Goal: Transaction & Acquisition: Purchase product/service

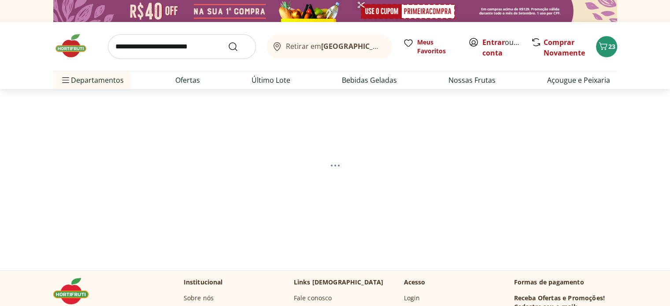
select select "**********"
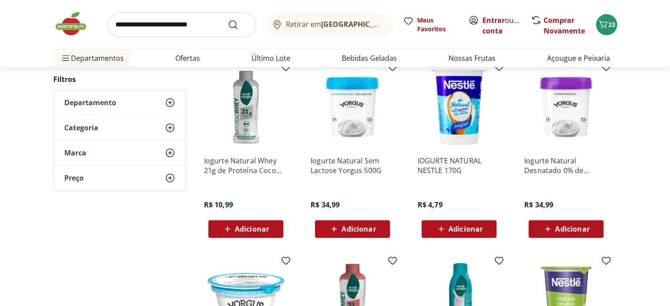
scroll to position [176, 0]
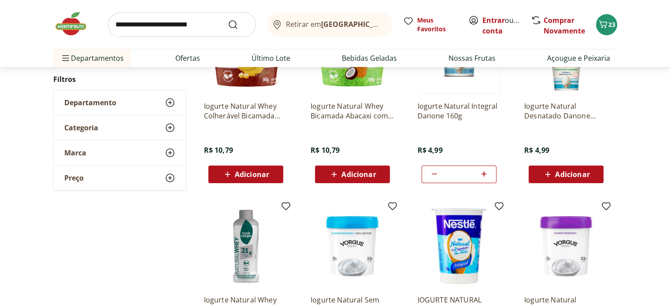
click at [437, 174] on icon at bounding box center [434, 174] width 11 height 11
type input "*"
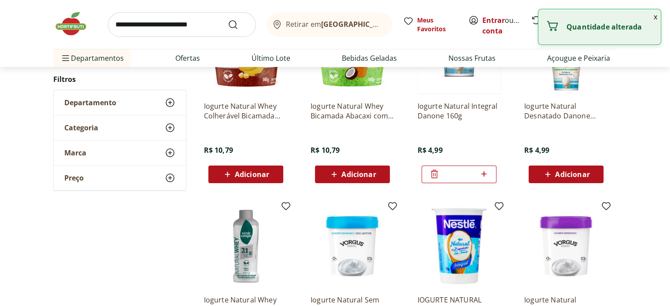
click at [437, 174] on icon at bounding box center [434, 174] width 11 height 11
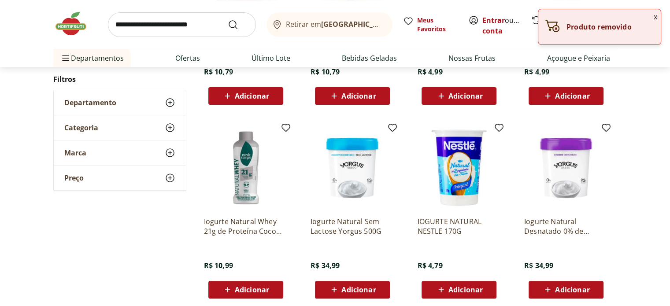
scroll to position [308, 0]
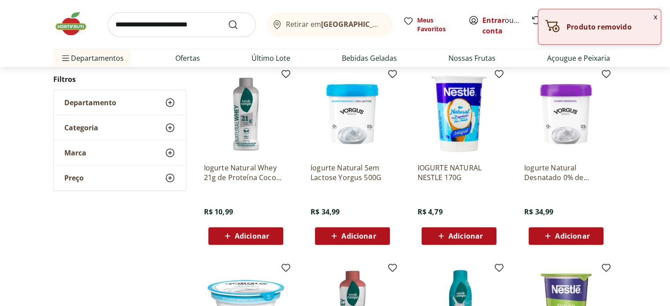
click at [487, 234] on div "Adicionar" at bounding box center [459, 236] width 61 height 16
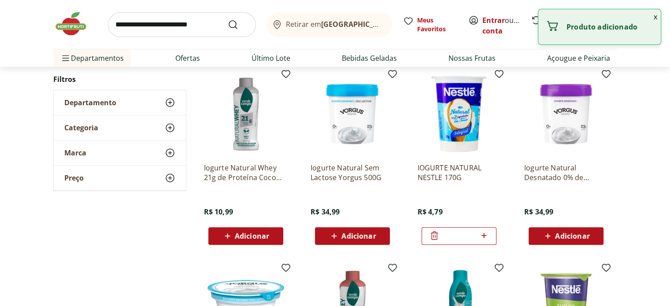
click at [487, 234] on icon at bounding box center [483, 235] width 11 height 11
type input "*"
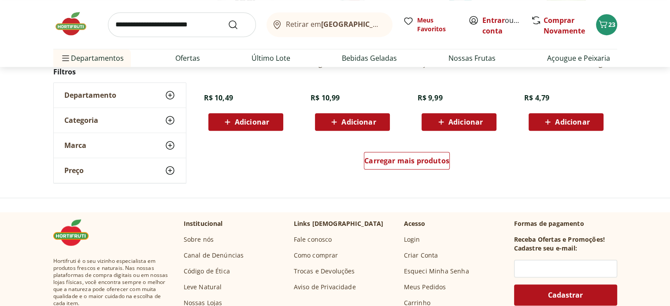
scroll to position [617, 0]
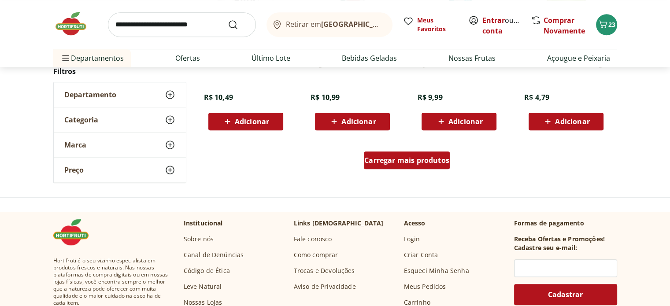
click at [413, 158] on span "Carregar mais produtos" at bounding box center [406, 160] width 85 height 7
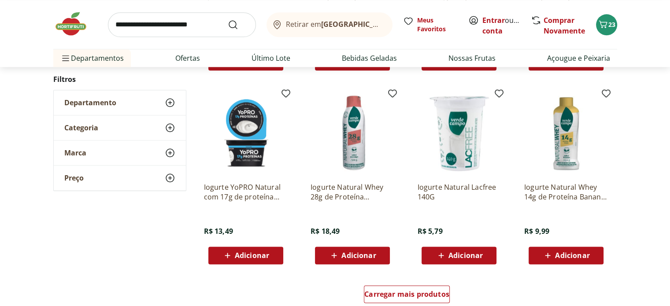
scroll to position [1101, 0]
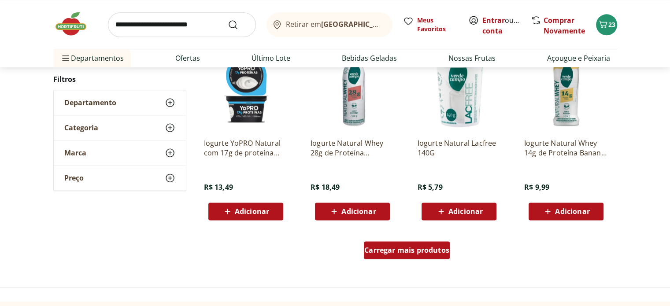
click at [424, 252] on span "Carregar mais produtos" at bounding box center [406, 250] width 85 height 7
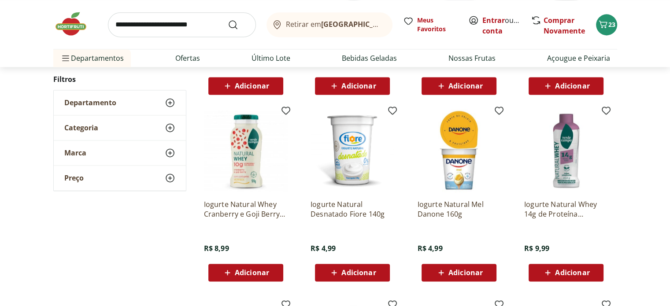
scroll to position [1233, 0]
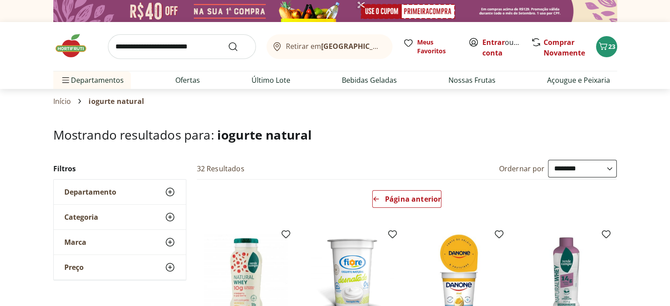
click at [180, 54] on input "search" at bounding box center [182, 46] width 148 height 25
type input "**********"
click at [228, 41] on button "Submit Search" at bounding box center [238, 46] width 21 height 11
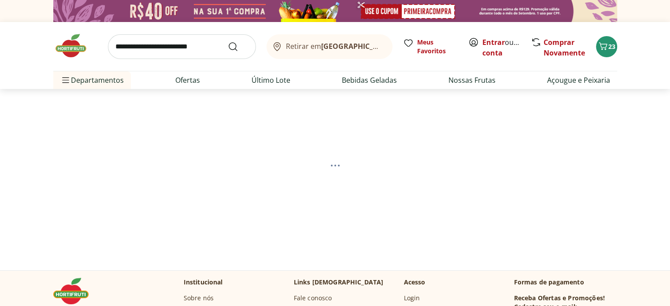
select select "**********"
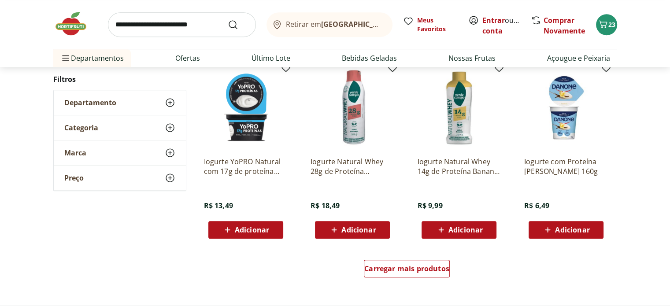
scroll to position [529, 0]
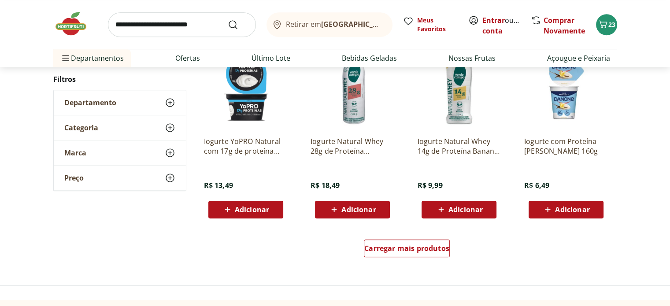
click at [565, 207] on span "Adicionar" at bounding box center [572, 209] width 34 height 7
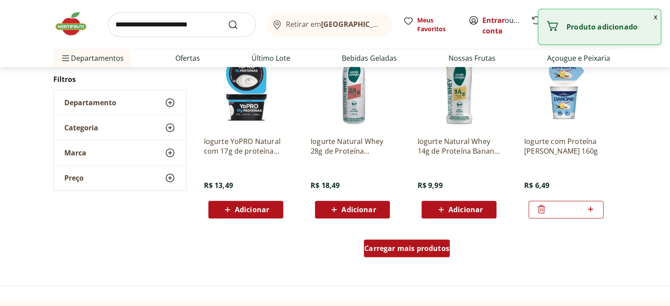
click at [431, 247] on span "Carregar mais produtos" at bounding box center [406, 248] width 85 height 7
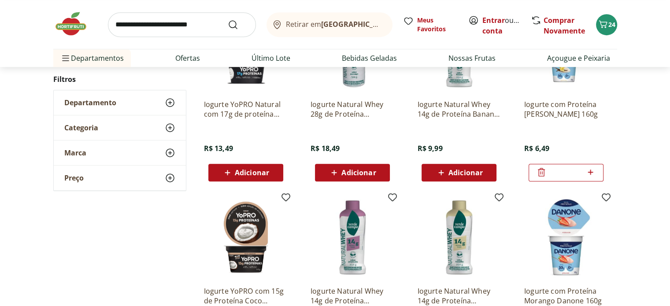
scroll to position [573, 0]
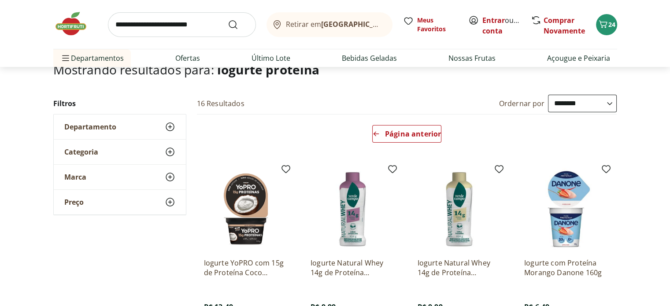
scroll to position [132, 0]
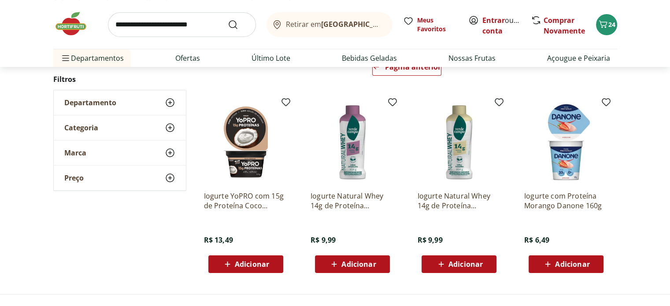
click at [587, 257] on div "Adicionar" at bounding box center [566, 264] width 61 height 16
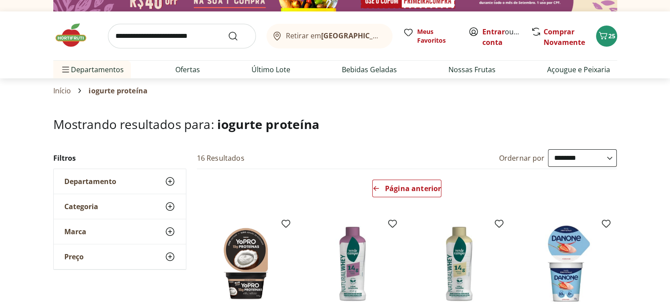
scroll to position [0, 0]
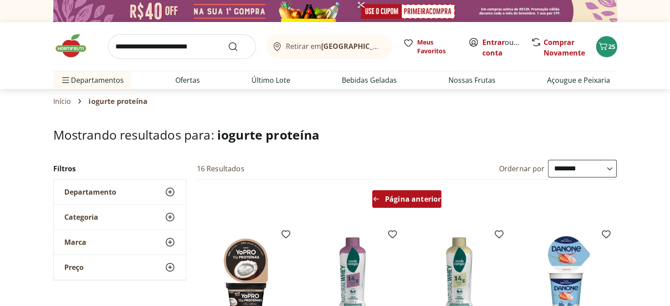
click at [429, 193] on div "Página anterior" at bounding box center [406, 199] width 69 height 18
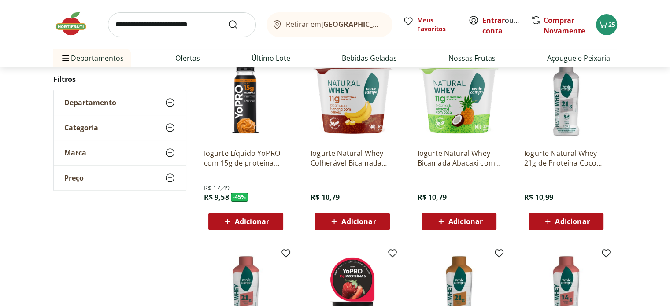
scroll to position [88, 0]
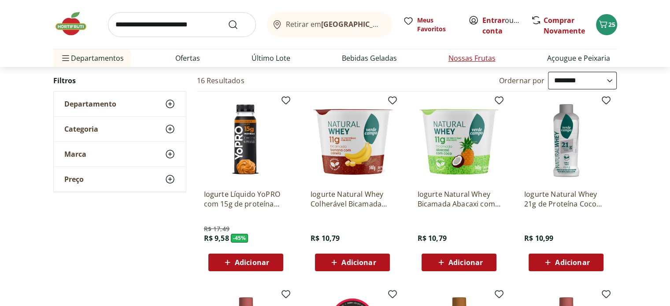
click at [483, 59] on link "Nossas Frutas" at bounding box center [471, 58] width 47 height 11
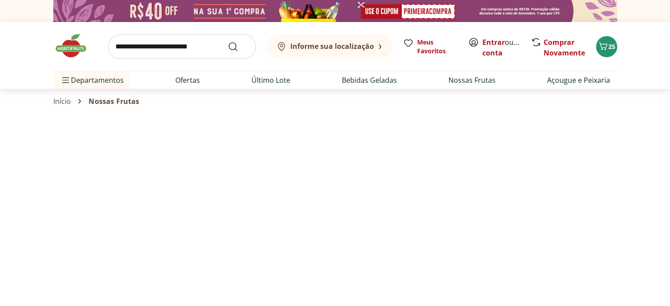
select select "**********"
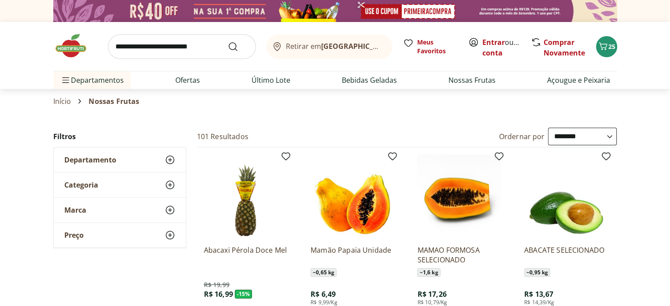
click at [148, 49] on input "search" at bounding box center [182, 46] width 148 height 25
type input "*****"
click at [228, 41] on button "Submit Search" at bounding box center [238, 46] width 21 height 11
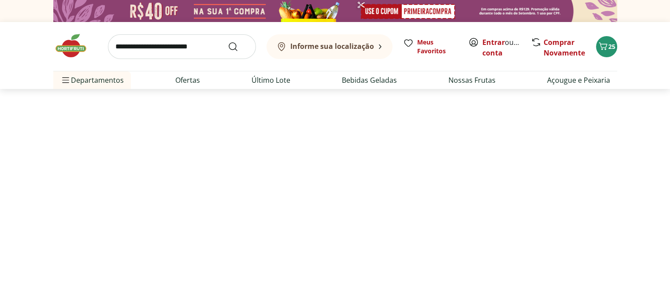
select select "**********"
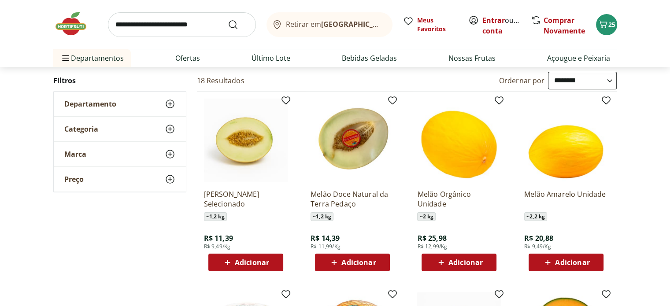
scroll to position [132, 0]
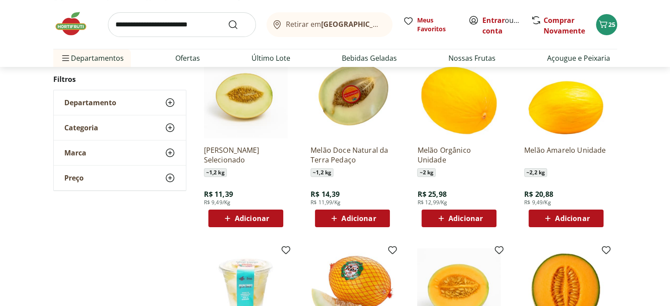
click at [593, 218] on div "Adicionar" at bounding box center [566, 219] width 61 height 16
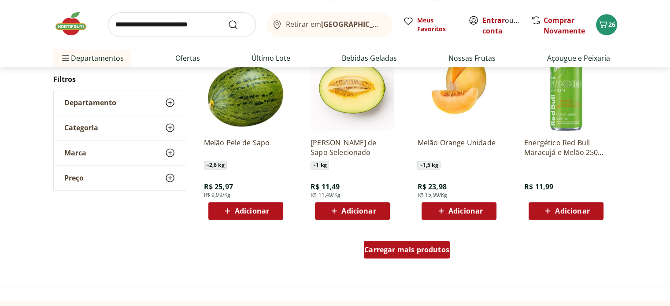
scroll to position [617, 0]
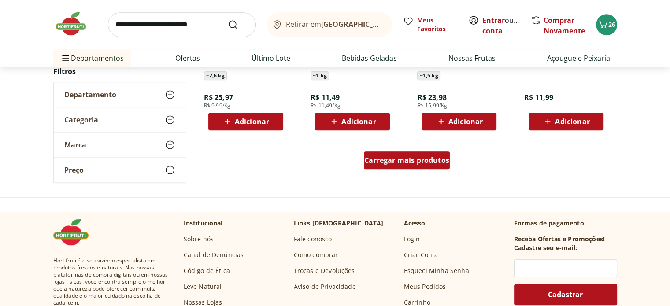
click at [410, 160] on span "Carregar mais produtos" at bounding box center [406, 160] width 85 height 7
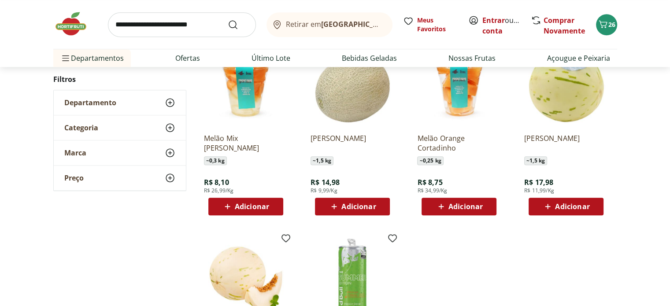
scroll to position [264, 0]
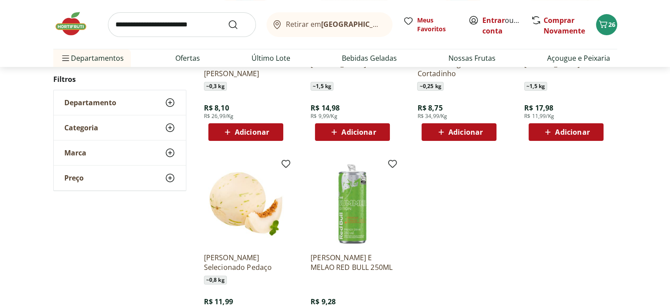
click at [185, 20] on input "search" at bounding box center [182, 24] width 148 height 25
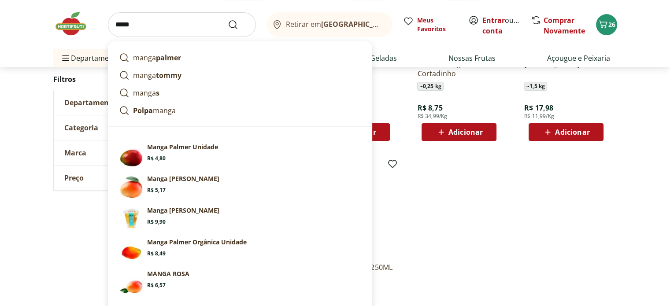
type input "*****"
click at [228, 19] on button "Submit Search" at bounding box center [238, 24] width 21 height 11
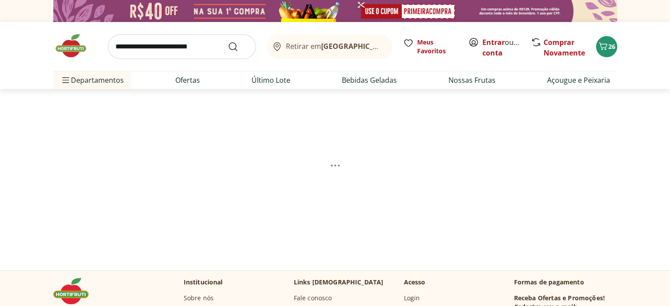
select select "**********"
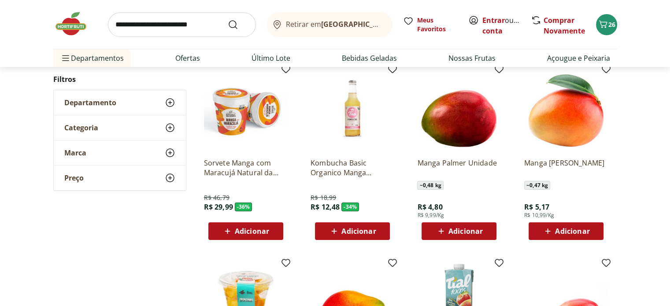
scroll to position [132, 0]
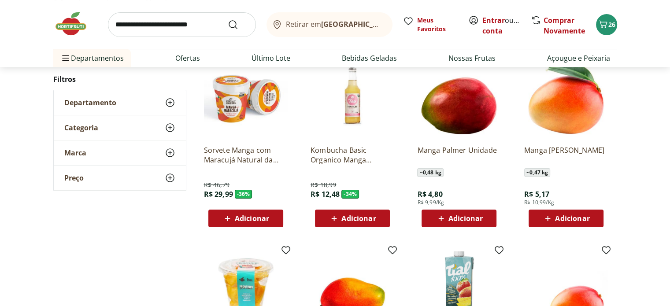
click at [484, 217] on div "Adicionar" at bounding box center [459, 219] width 61 height 16
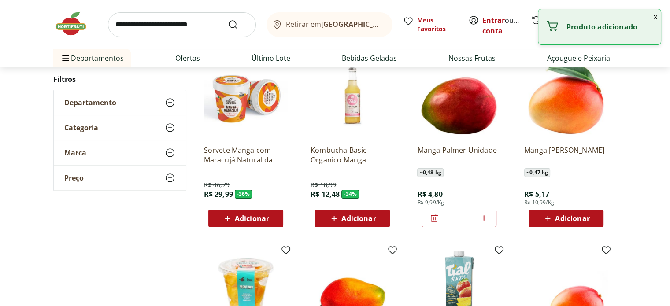
click at [484, 217] on icon at bounding box center [483, 217] width 5 height 5
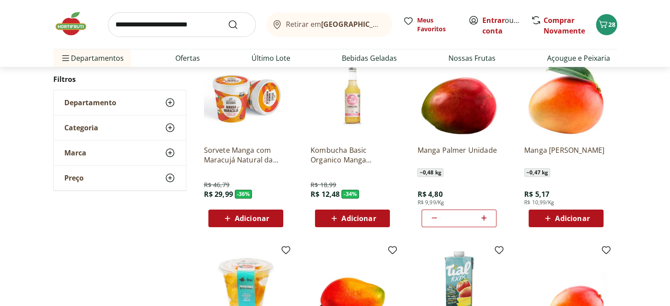
click at [486, 216] on icon at bounding box center [483, 218] width 11 height 11
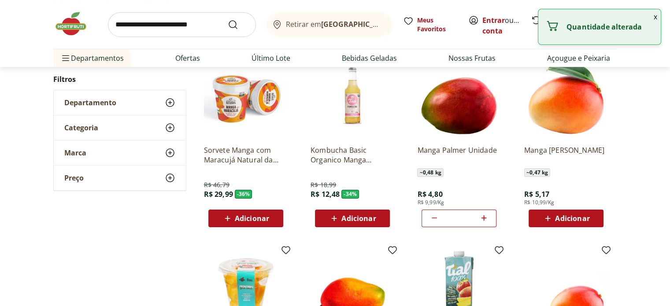
click at [486, 216] on icon at bounding box center [483, 218] width 11 height 11
type input "*"
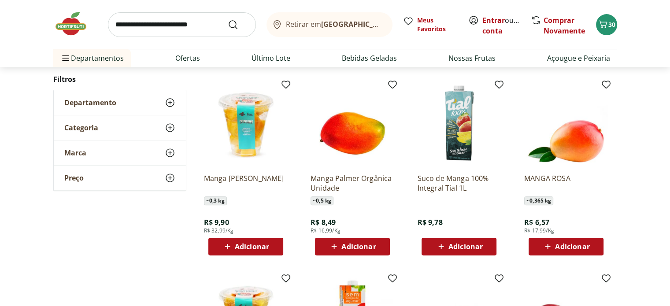
scroll to position [0, 0]
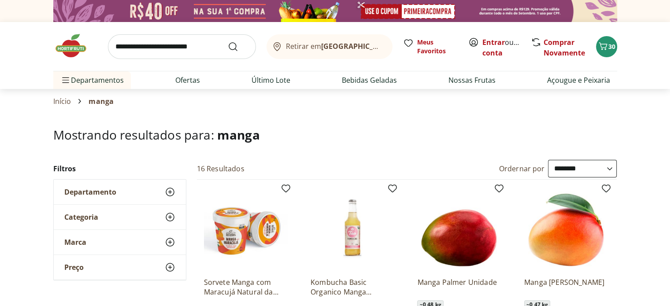
click at [149, 44] on input "search" at bounding box center [182, 46] width 148 height 25
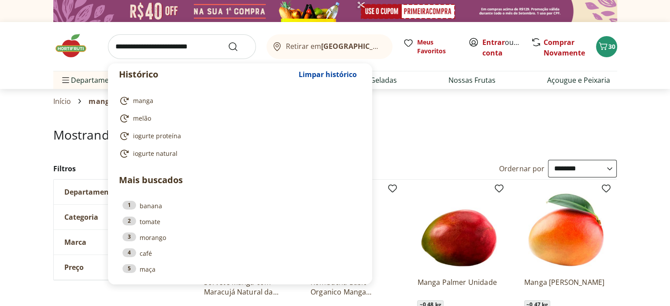
type input "*"
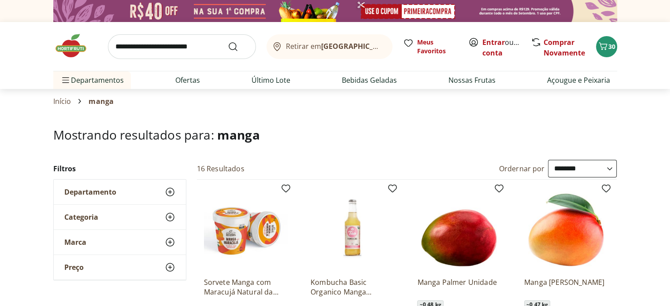
click at [193, 47] on input "search" at bounding box center [182, 46] width 148 height 25
type input "*******"
click at [228, 41] on button "Submit Search" at bounding box center [238, 46] width 21 height 11
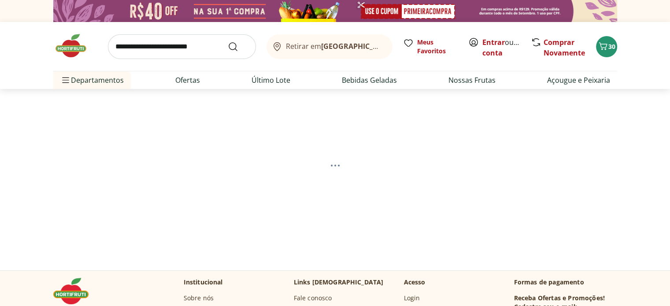
select select "**********"
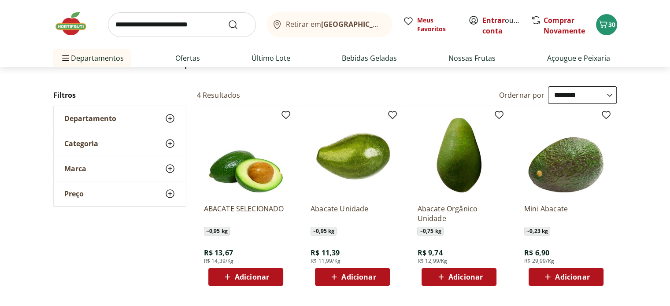
scroll to position [132, 0]
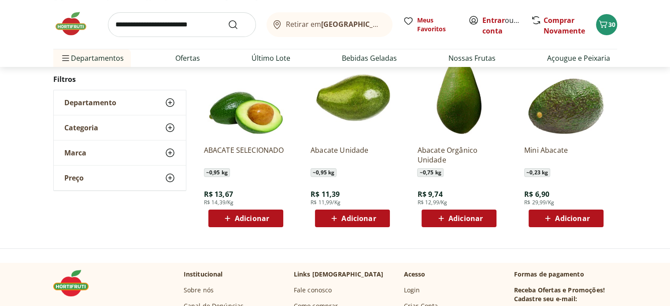
click at [589, 218] on span "Adicionar" at bounding box center [572, 218] width 34 height 7
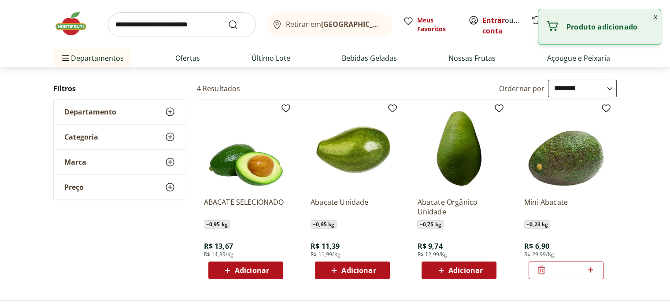
scroll to position [0, 0]
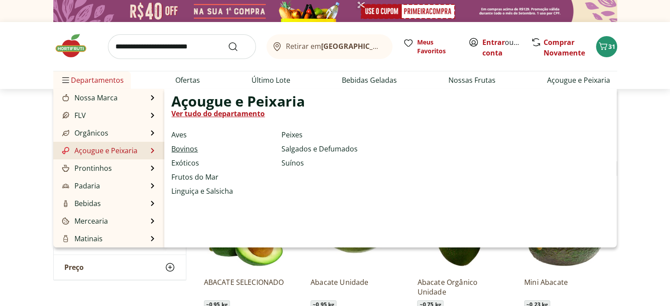
click at [185, 151] on link "Bovinos" at bounding box center [184, 149] width 26 height 11
select select "**********"
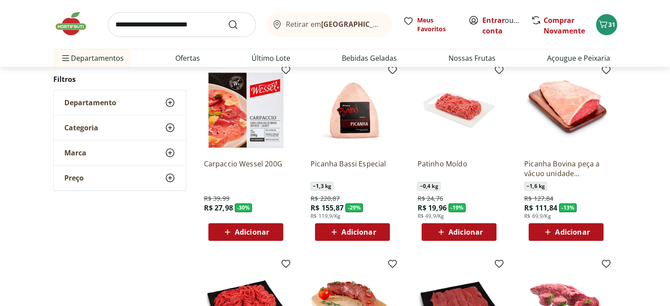
scroll to position [88, 0]
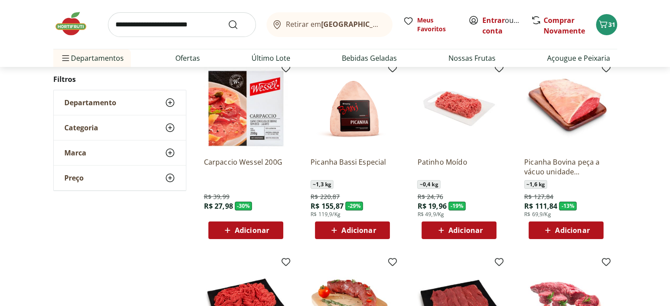
click at [475, 231] on span "Adicionar" at bounding box center [465, 230] width 34 height 7
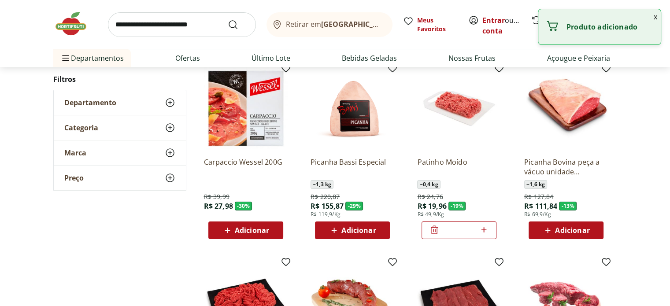
click at [485, 230] on icon at bounding box center [483, 230] width 11 height 11
type input "*"
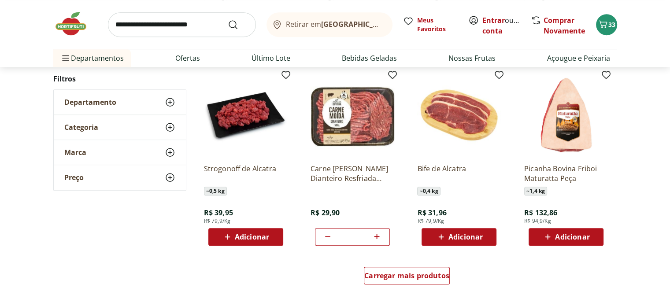
scroll to position [485, 0]
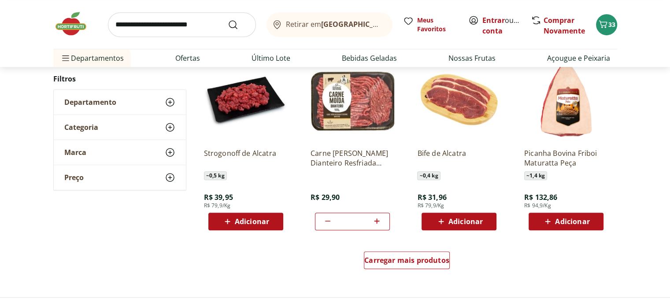
click at [326, 222] on icon at bounding box center [327, 221] width 11 height 11
type input "*"
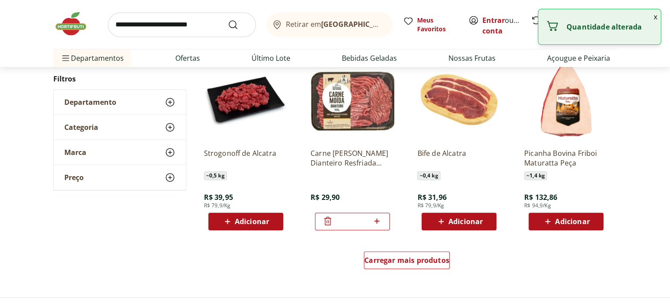
click at [326, 222] on icon at bounding box center [327, 221] width 11 height 11
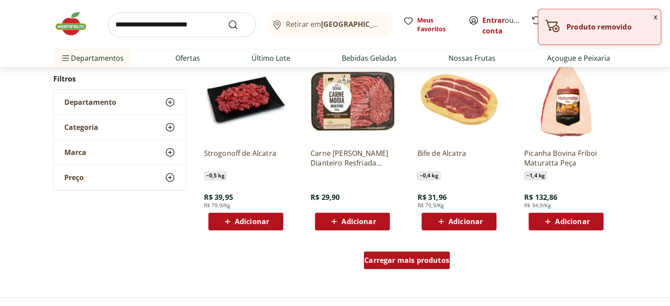
click at [428, 260] on span "Carregar mais produtos" at bounding box center [406, 260] width 85 height 7
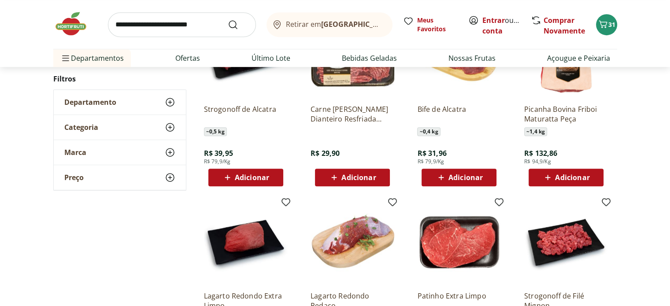
scroll to position [617, 0]
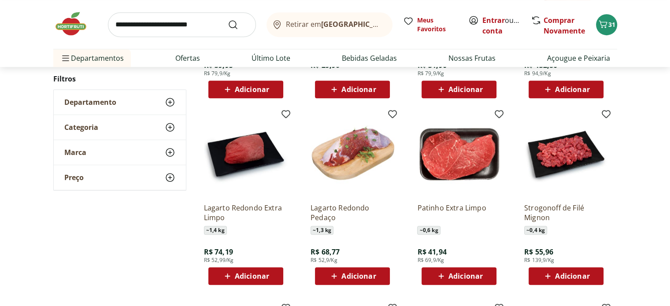
drag, startPoint x: 276, startPoint y: 276, endPoint x: 287, endPoint y: 278, distance: 11.2
click at [276, 276] on button "Adicionar" at bounding box center [245, 276] width 75 height 18
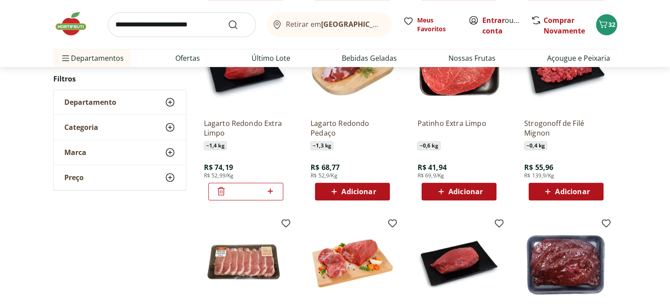
scroll to position [705, 0]
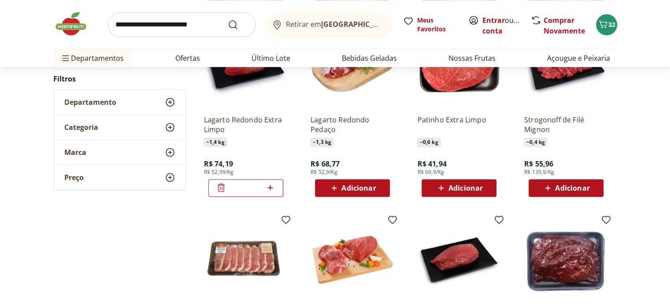
click at [485, 186] on div "Adicionar" at bounding box center [459, 188] width 61 height 16
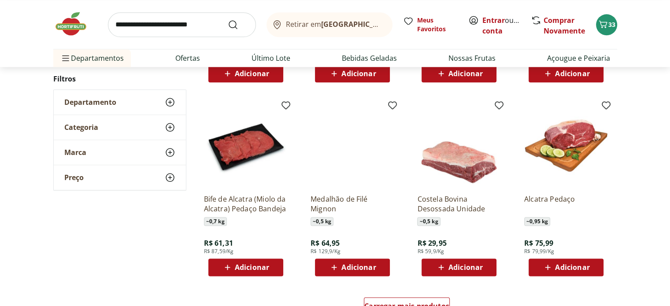
scroll to position [1057, 0]
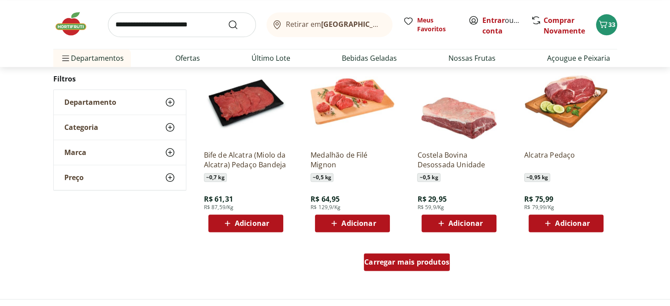
click at [409, 260] on span "Carregar mais produtos" at bounding box center [406, 262] width 85 height 7
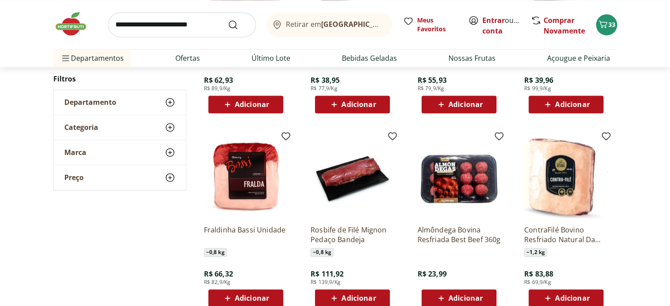
scroll to position [1410, 0]
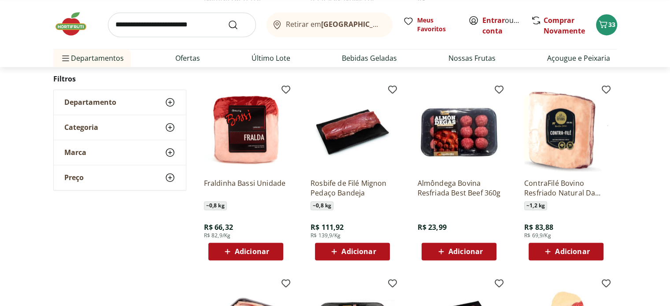
click at [476, 252] on span "Adicionar" at bounding box center [465, 251] width 34 height 7
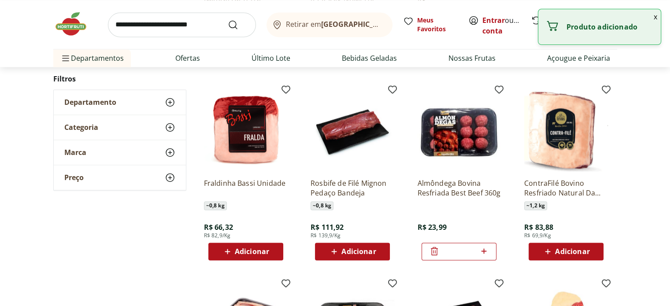
click at [486, 251] on icon at bounding box center [483, 251] width 11 height 11
type input "*"
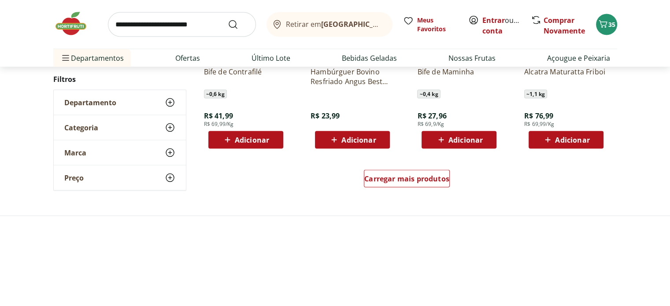
scroll to position [1718, 0]
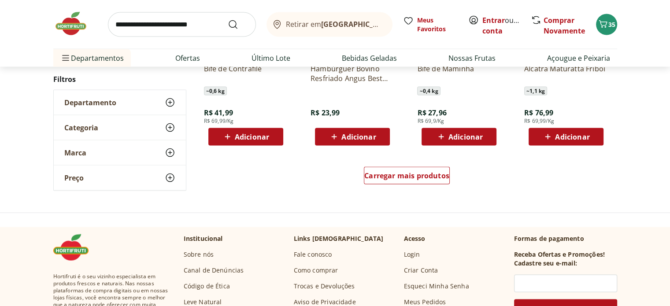
click at [180, 29] on input "search" at bounding box center [182, 24] width 148 height 25
type input "*****"
click at [228, 19] on button "Submit Search" at bounding box center [238, 24] width 21 height 11
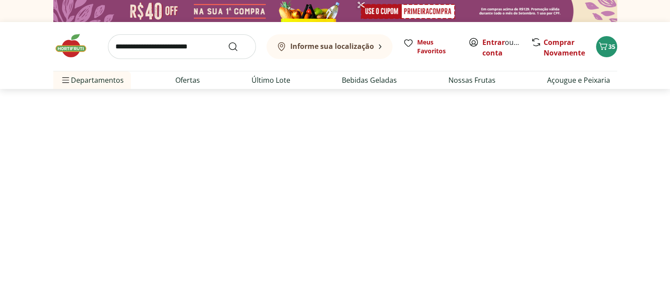
select select "**********"
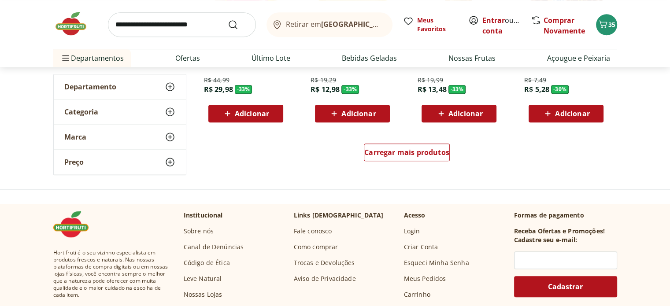
scroll to position [661, 0]
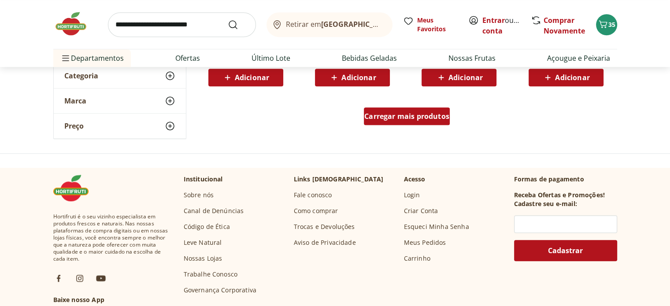
click at [435, 117] on span "Carregar mais produtos" at bounding box center [406, 116] width 85 height 7
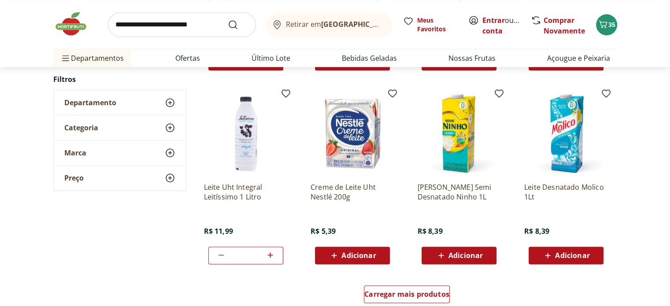
scroll to position [1101, 0]
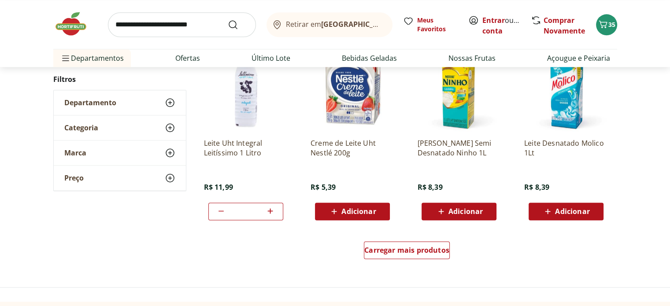
click at [270, 211] on icon at bounding box center [270, 211] width 11 height 11
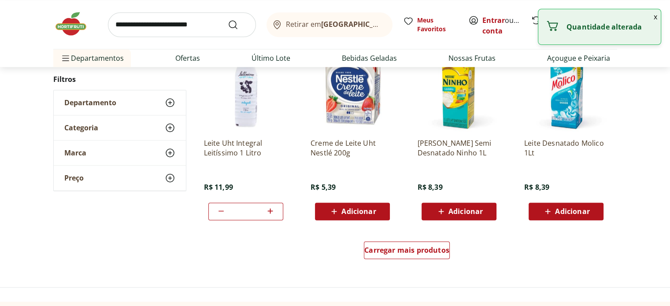
click at [270, 211] on icon at bounding box center [270, 211] width 11 height 11
type input "*"
click at [395, 249] on span "Carregar mais produtos" at bounding box center [406, 250] width 85 height 7
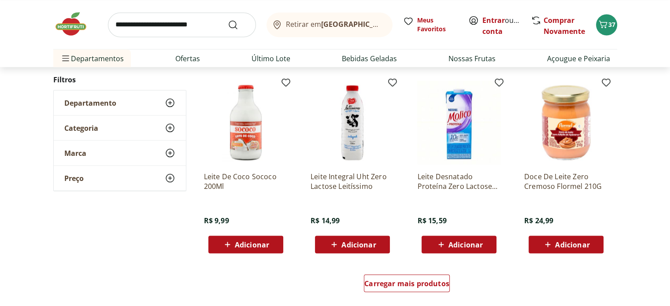
scroll to position [1674, 0]
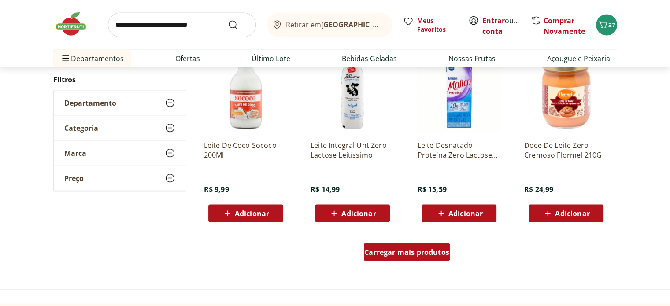
click at [407, 253] on span "Carregar mais produtos" at bounding box center [406, 251] width 85 height 7
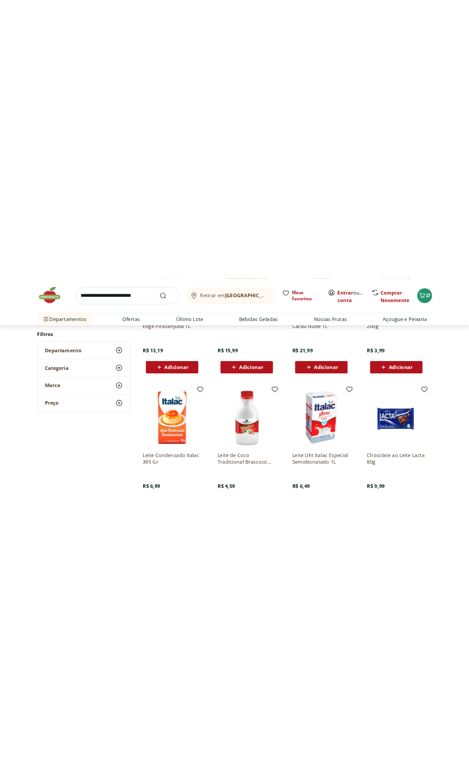
scroll to position [1982, 0]
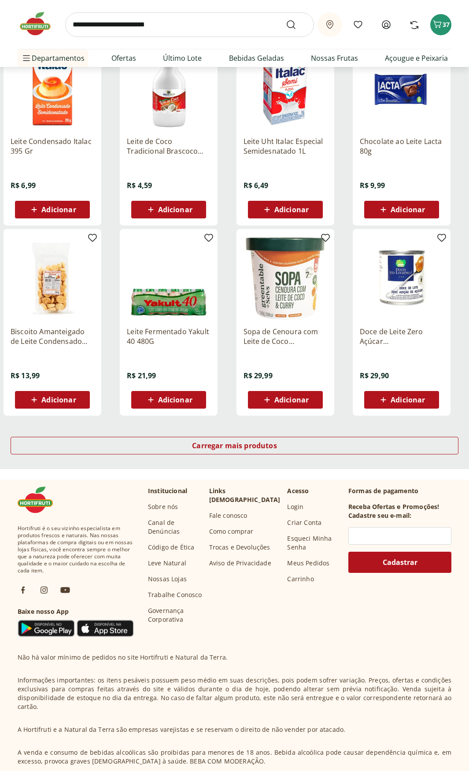
scroll to position [393, 0]
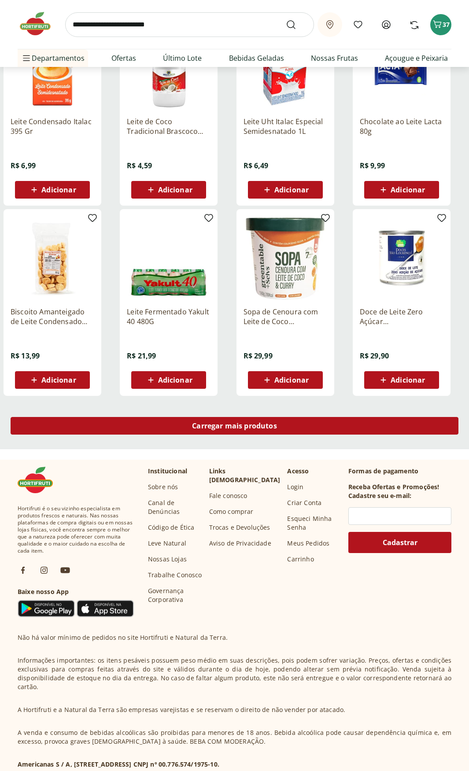
click at [264, 306] on span "Carregar mais produtos" at bounding box center [234, 425] width 85 height 7
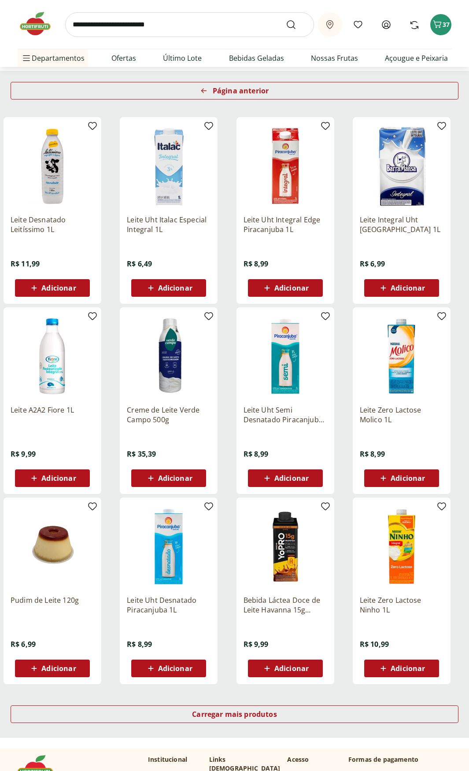
scroll to position [132, 0]
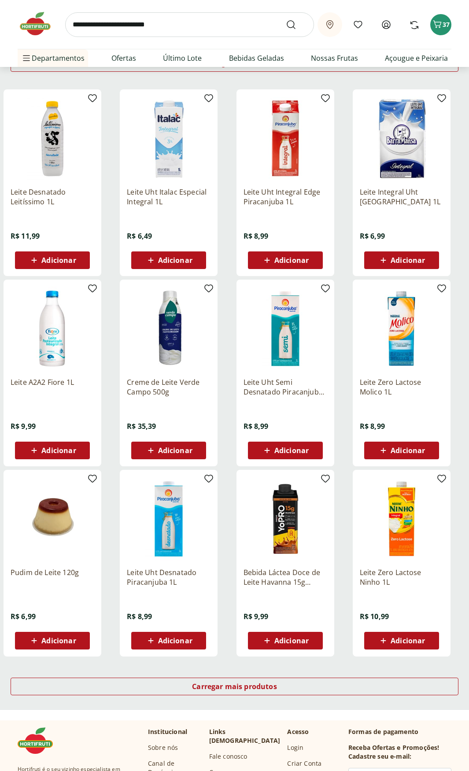
click at [311, 306] on div "Adicionar" at bounding box center [285, 451] width 61 height 16
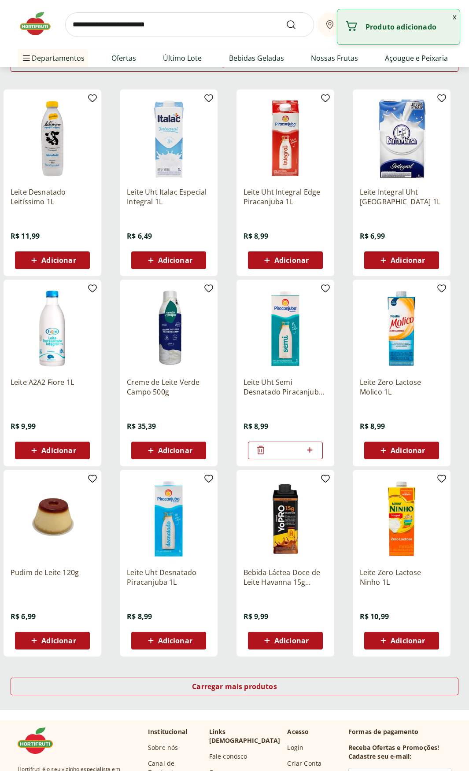
click at [316, 306] on div "*" at bounding box center [285, 451] width 75 height 18
click at [311, 306] on icon at bounding box center [309, 450] width 11 height 11
type input "*"
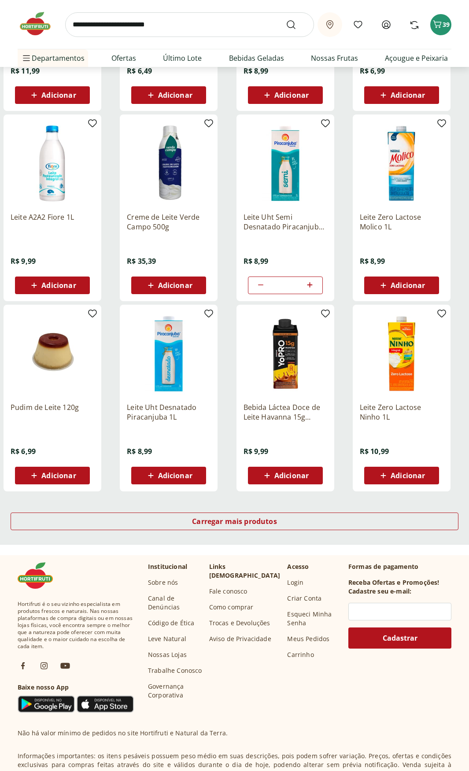
scroll to position [308, 0]
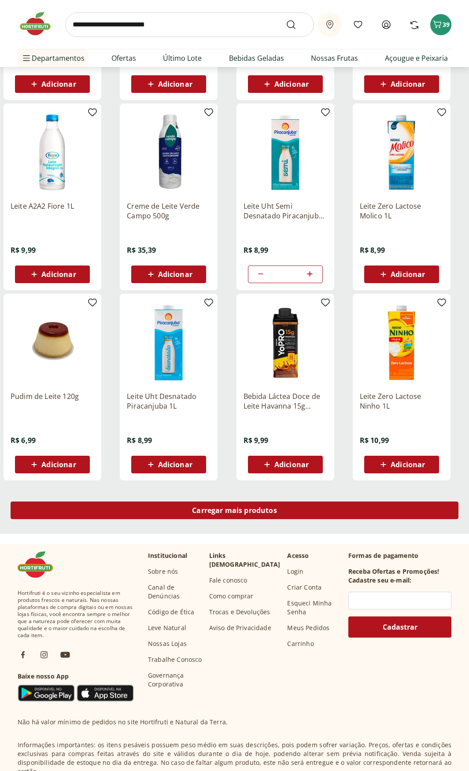
click at [293, 306] on div "Carregar mais produtos" at bounding box center [235, 511] width 448 height 18
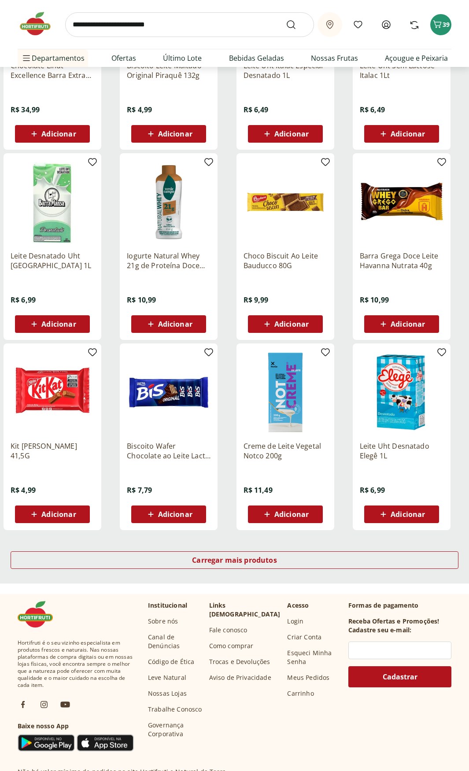
scroll to position [264, 0]
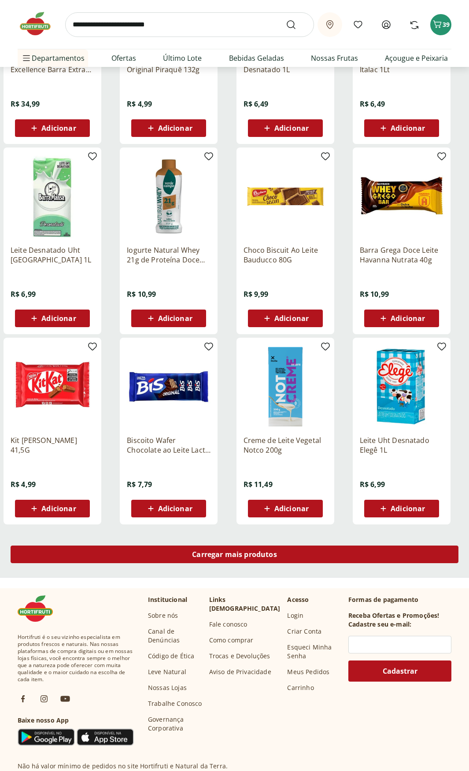
click at [267, 306] on span "Carregar mais produtos" at bounding box center [234, 554] width 85 height 7
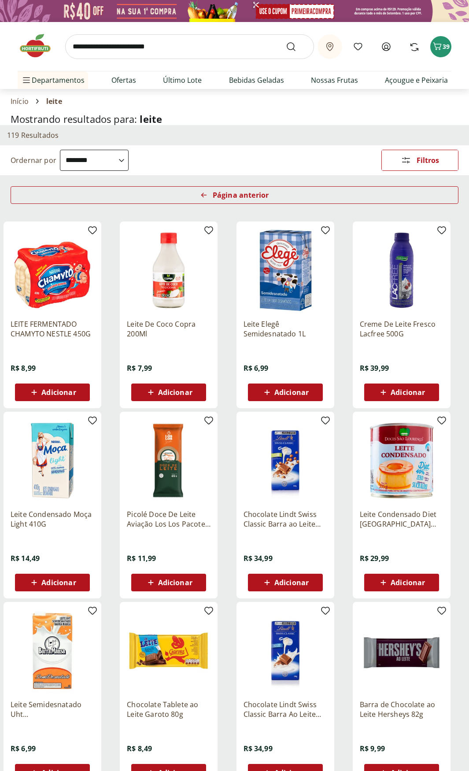
click at [307, 306] on span "Adicionar" at bounding box center [291, 392] width 34 height 7
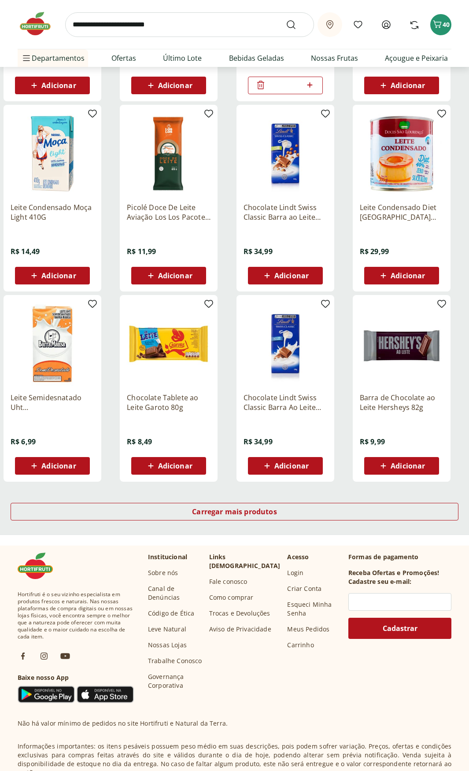
scroll to position [308, 0]
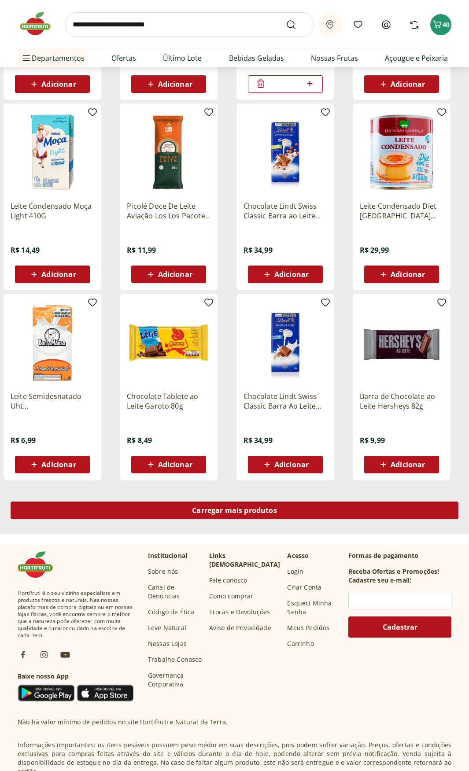
click at [307, 306] on div "Carregar mais produtos" at bounding box center [235, 511] width 448 height 18
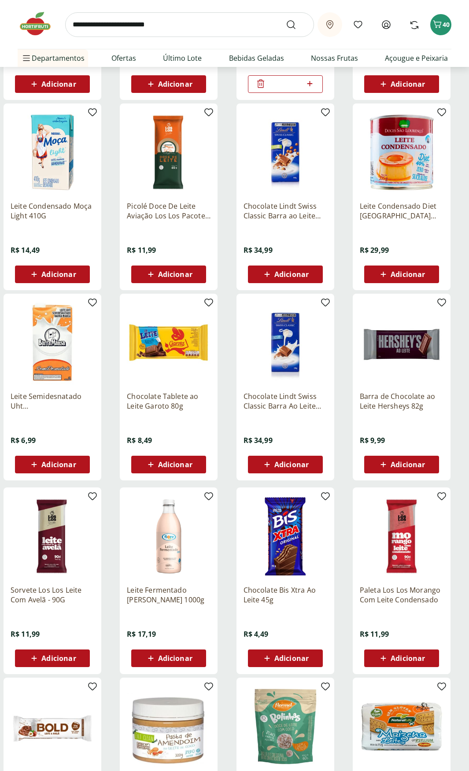
scroll to position [437, 0]
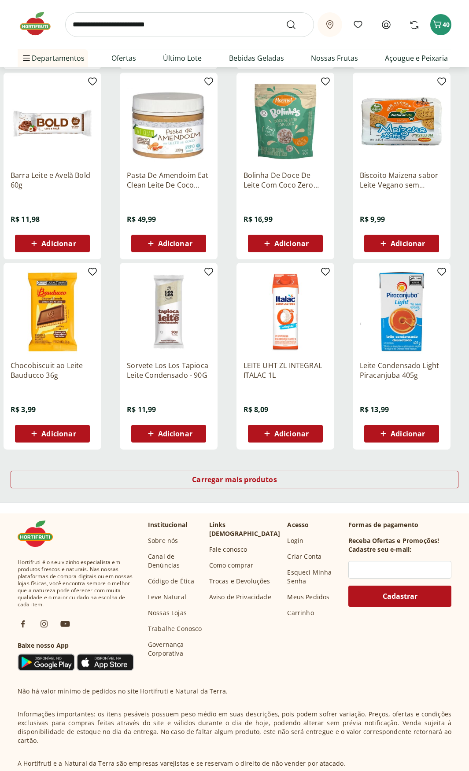
scroll to position [352, 0]
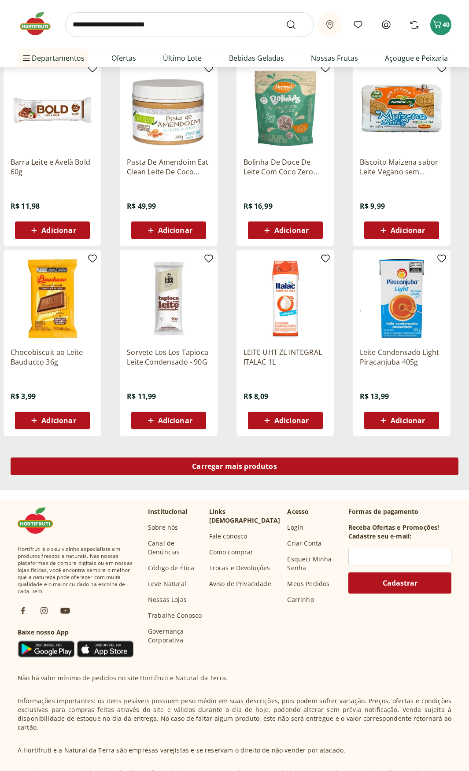
click at [258, 306] on span "Carregar mais produtos" at bounding box center [234, 466] width 85 height 7
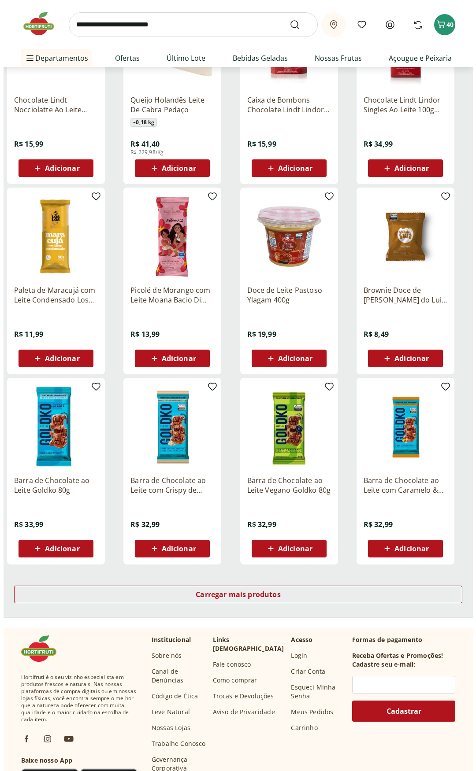
scroll to position [264, 0]
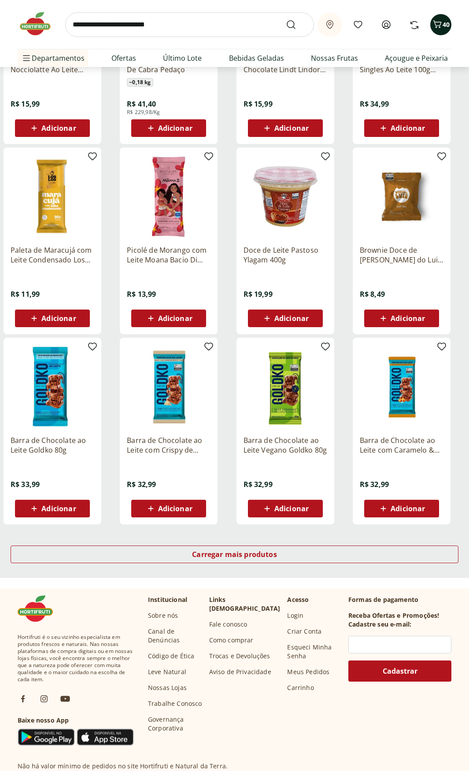
click at [442, 27] on icon "Carrinho" at bounding box center [437, 24] width 11 height 11
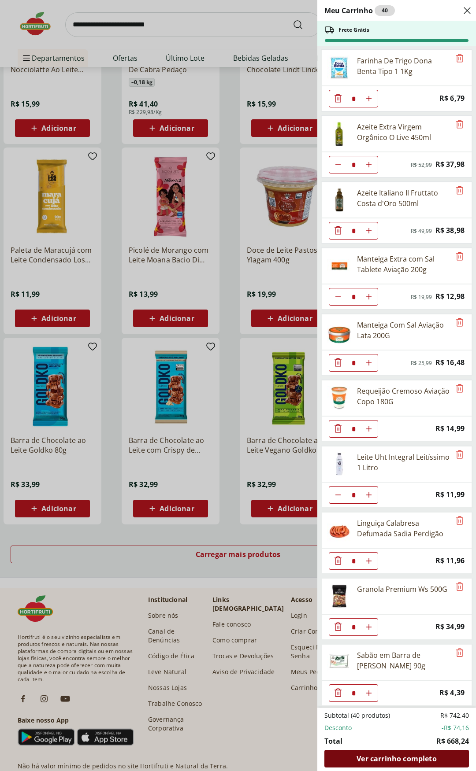
click at [391, 306] on span "Ver carrinho completo" at bounding box center [396, 758] width 80 height 7
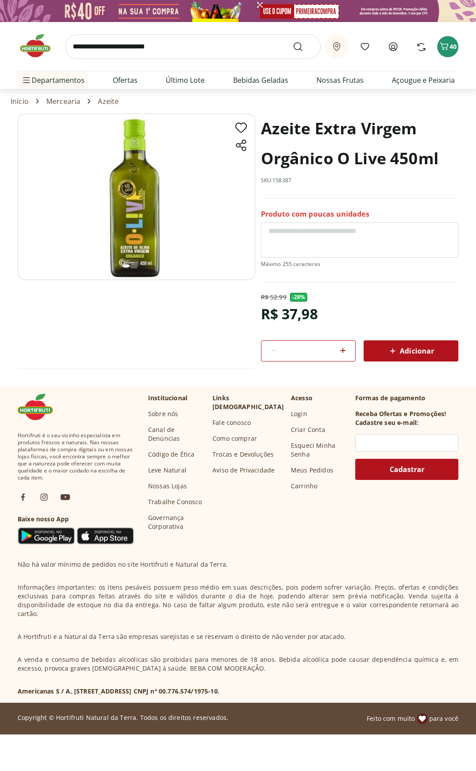
click at [461, 41] on div "Retirar em Rio de Janeiro/RJ Meus Favoritos Entrar ou Criar conta Comprar Novam…" at bounding box center [238, 55] width 476 height 67
click at [452, 49] on span "40" at bounding box center [452, 46] width 7 height 8
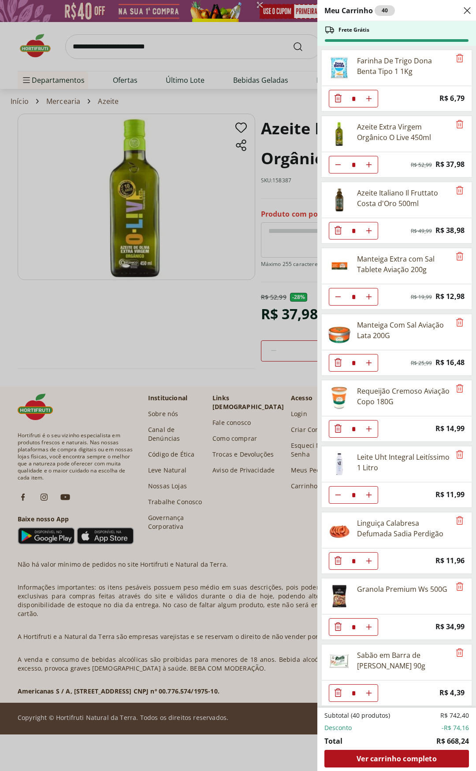
click at [382, 198] on div "Azeite Italiano Il Fruttato Costa d'Oro 500ml" at bounding box center [403, 198] width 93 height 21
click at [337, 203] on img at bounding box center [339, 200] width 25 height 25
click at [376, 201] on div "Azeite Italiano Il Fruttato Costa d'Oro 500ml" at bounding box center [403, 198] width 93 height 21
click at [374, 197] on div "Azeite Italiano Il Fruttato Costa d'Oro 500ml" at bounding box center [403, 198] width 93 height 21
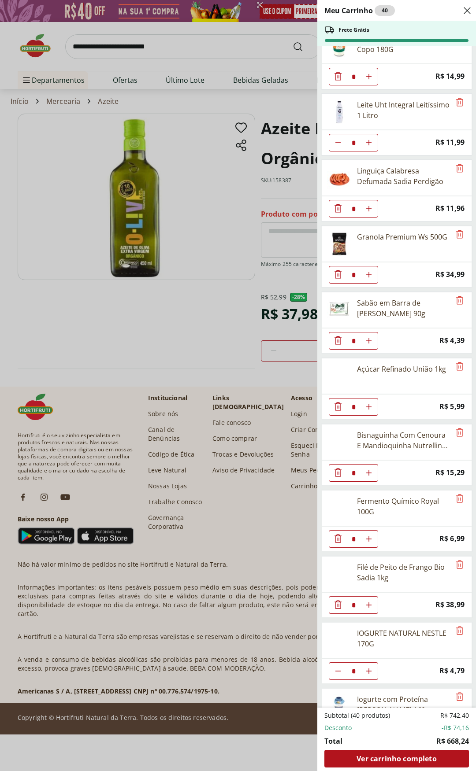
scroll to position [396, 0]
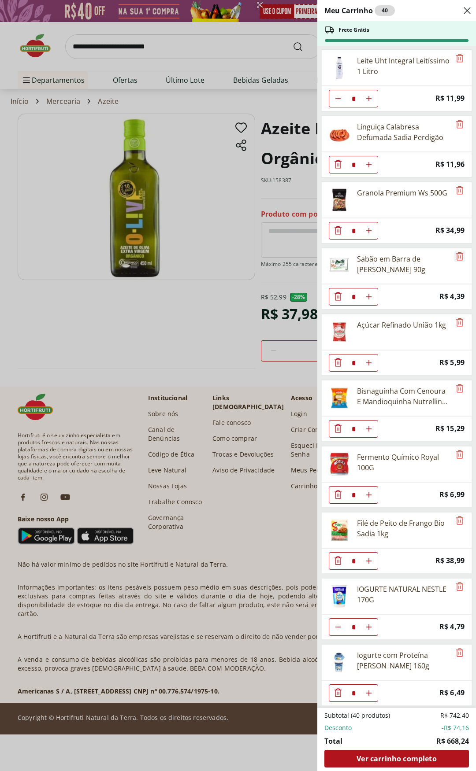
click at [455, 260] on icon "Remove" at bounding box center [459, 256] width 11 height 11
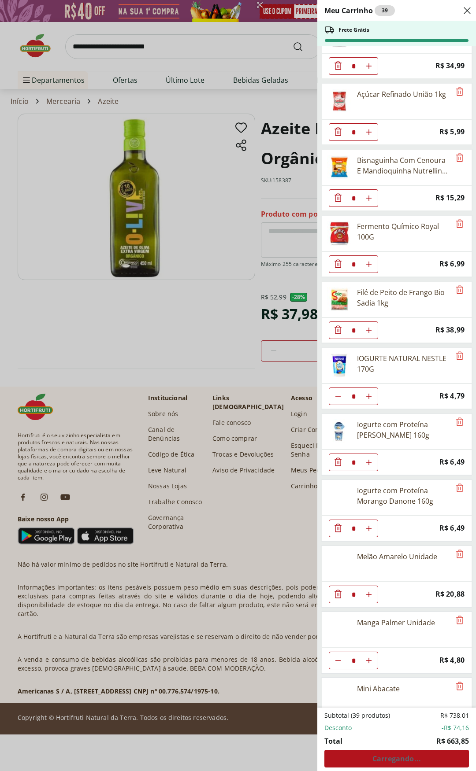
scroll to position [573, 0]
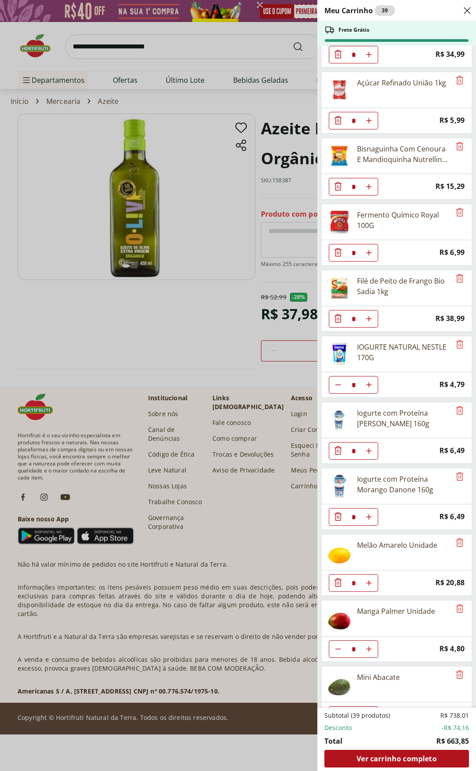
drag, startPoint x: 371, startPoint y: 453, endPoint x: 379, endPoint y: 494, distance: 41.7
click at [371, 453] on icon "Aumentar Quantidade" at bounding box center [368, 451] width 7 height 7
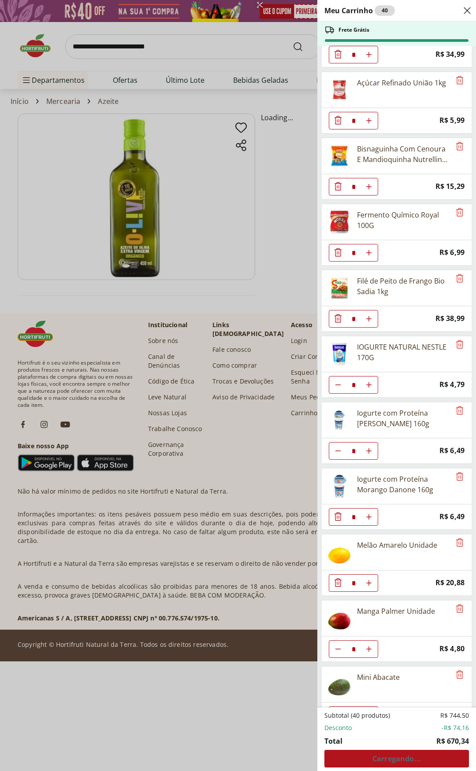
type input "*"
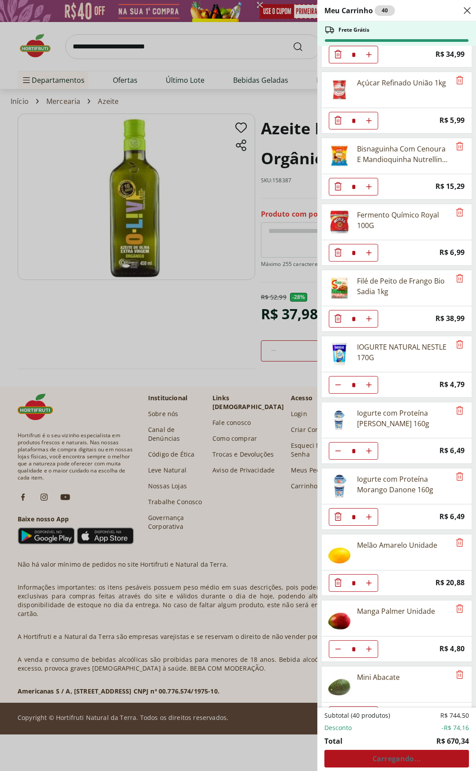
click at [369, 518] on use "Aumentar Quantidade" at bounding box center [368, 517] width 7 height 7
type input "*"
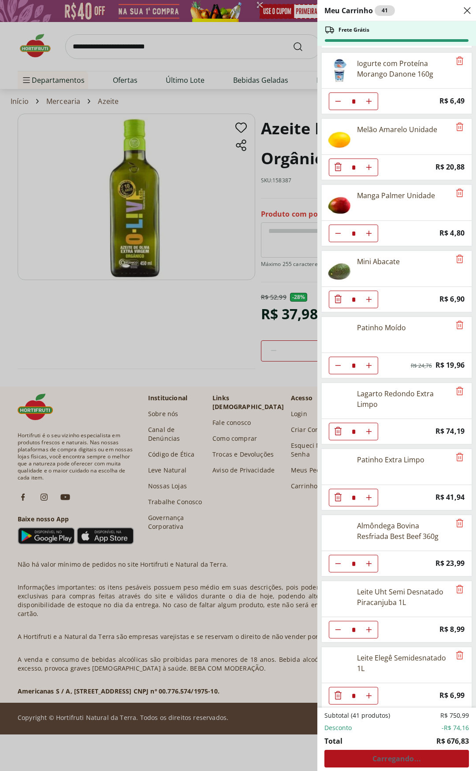
scroll to position [993, 0]
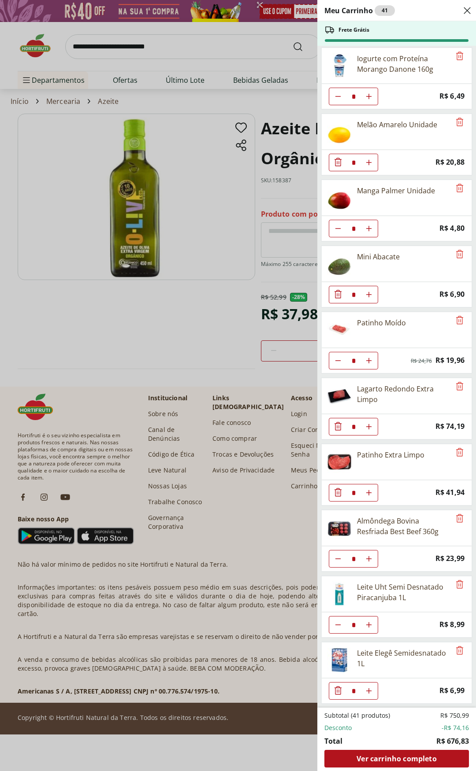
click at [338, 695] on icon "Diminuir Quantidade" at bounding box center [337, 690] width 7 height 8
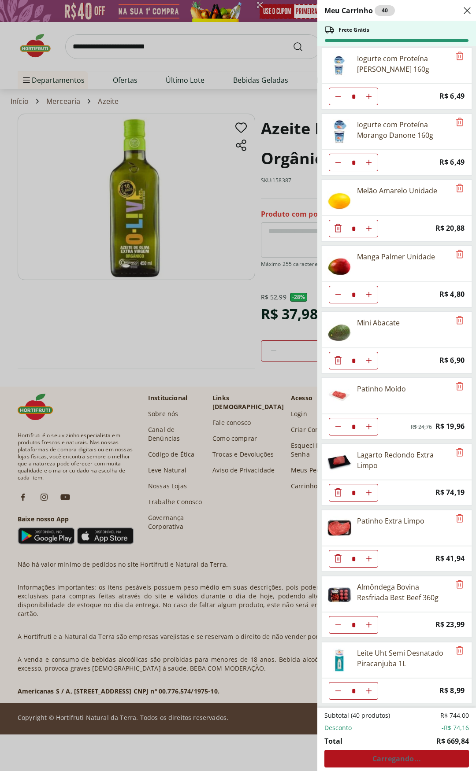
scroll to position [927, 0]
click at [371, 691] on icon "Aumentar Quantidade" at bounding box center [368, 691] width 7 height 7
type input "*"
click at [210, 325] on div "Meu Carrinho 42 Frete Grátis Farinha De Trigo Dona Benta Tipo 1 1Kg * Price: R$…" at bounding box center [238, 385] width 476 height 771
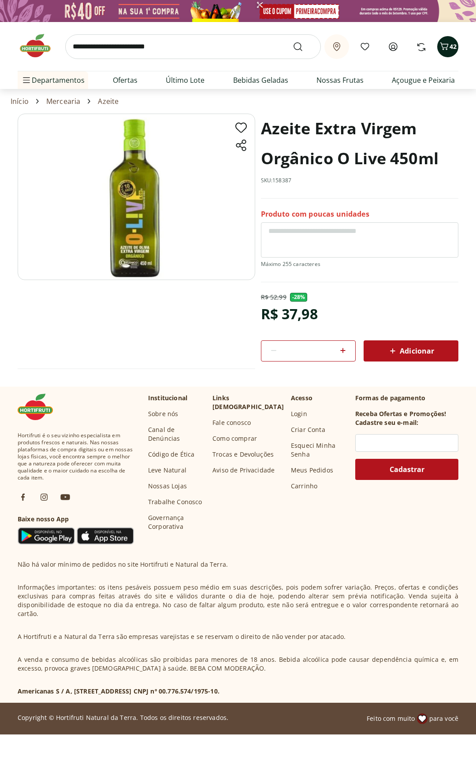
click at [452, 48] on span "42" at bounding box center [452, 46] width 7 height 8
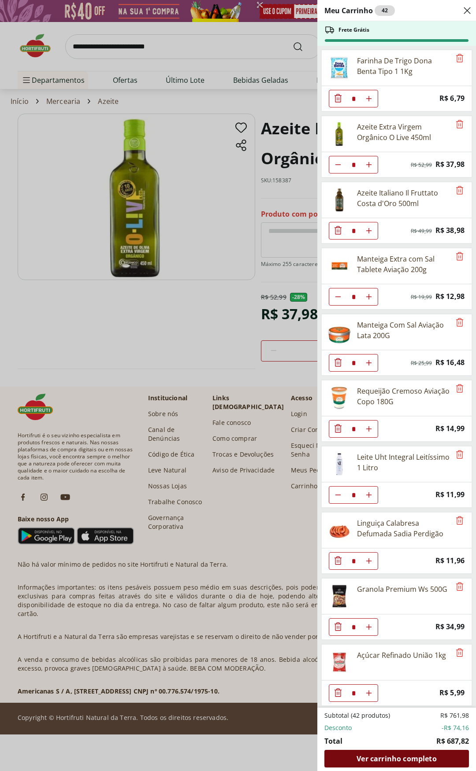
click at [414, 759] on span "Ver carrinho completo" at bounding box center [396, 758] width 80 height 7
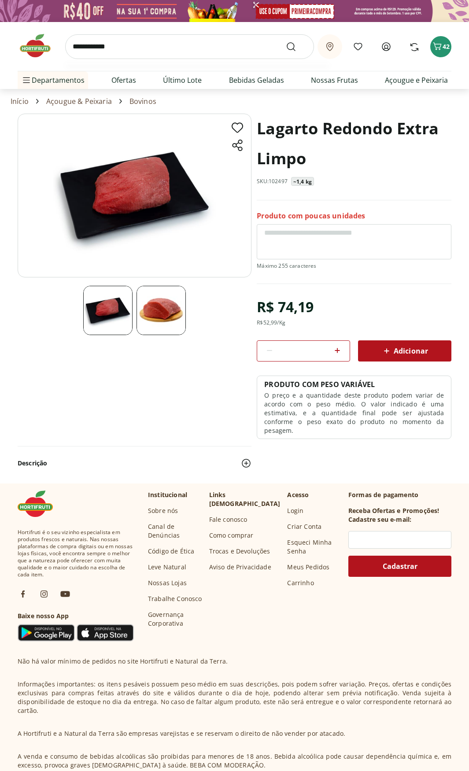
type input "**********"
click at [286, 41] on button "Submit Search" at bounding box center [296, 46] width 21 height 11
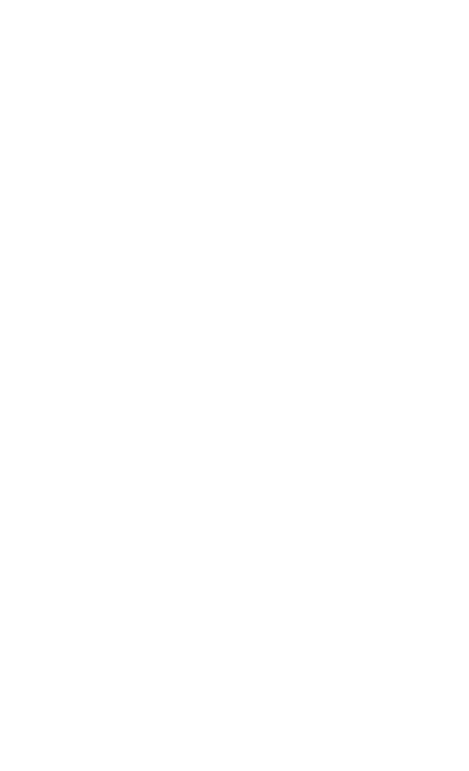
select select "**********"
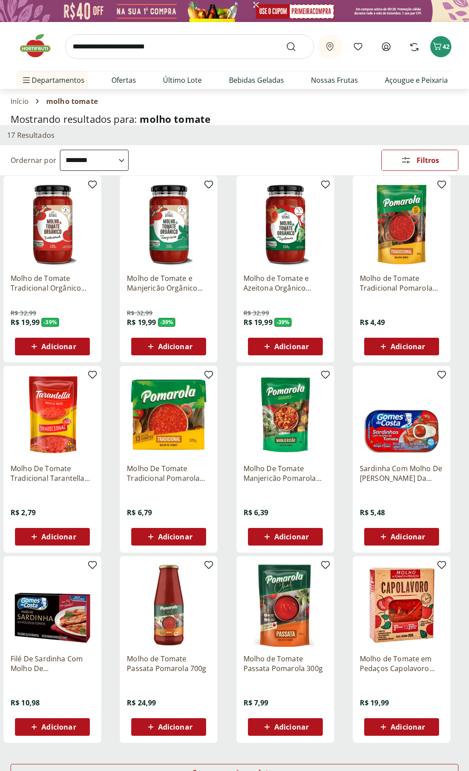
click at [56, 343] on span "Adicionar" at bounding box center [58, 346] width 34 height 7
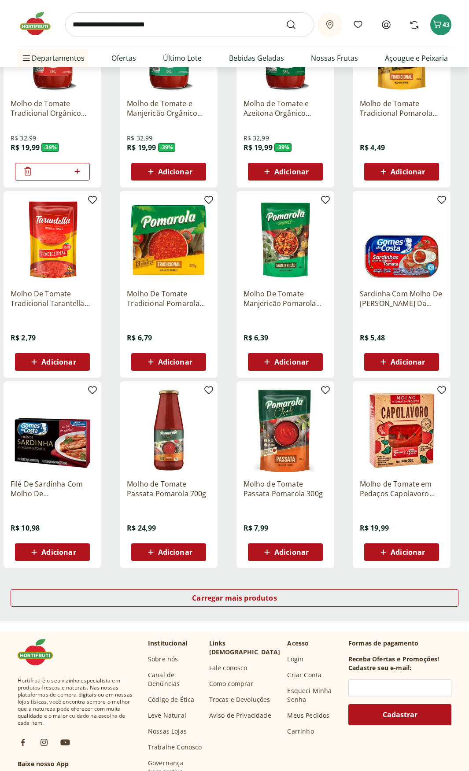
scroll to position [176, 0]
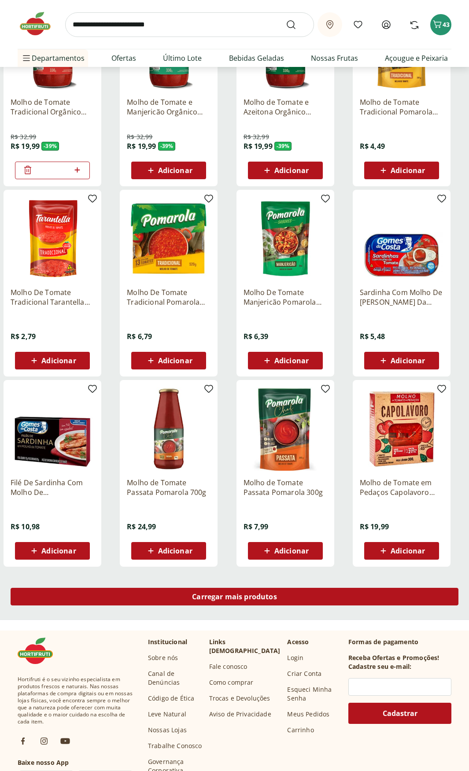
click at [253, 602] on div "Carregar mais produtos" at bounding box center [235, 597] width 448 height 18
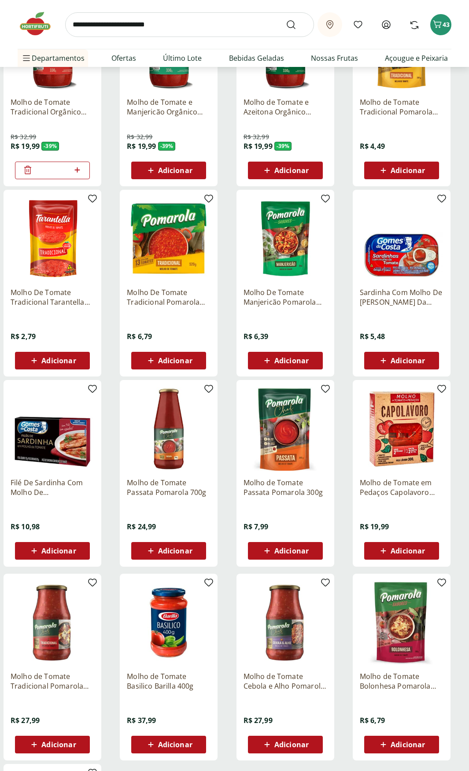
scroll to position [0, 0]
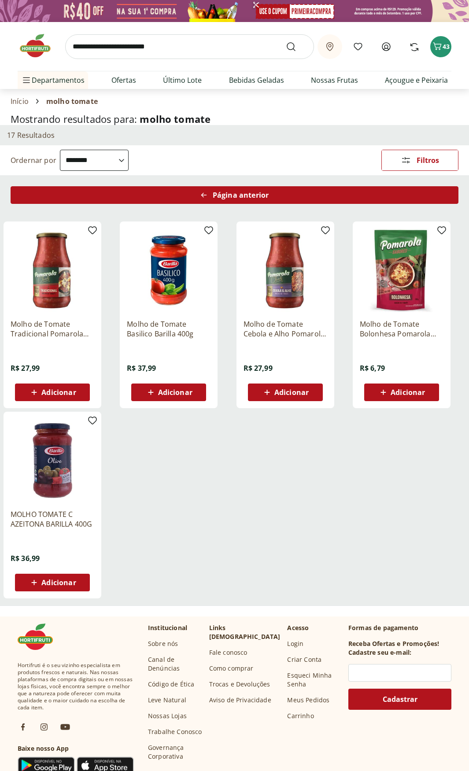
click at [261, 198] on span "Página anterior" at bounding box center [241, 195] width 56 height 7
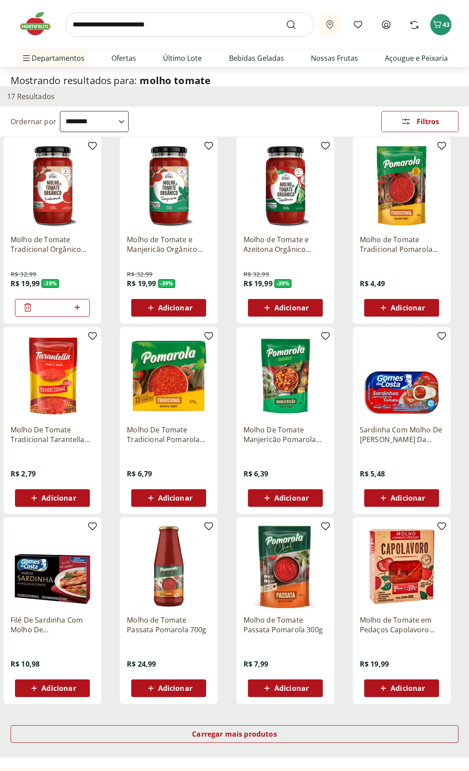
scroll to position [264, 0]
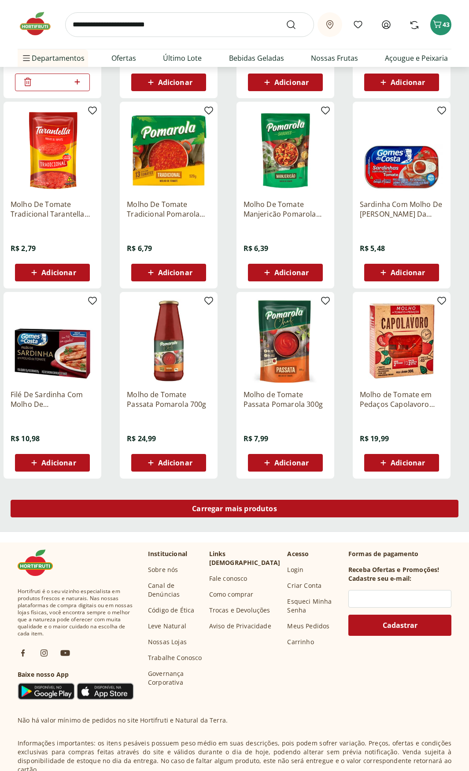
click at [239, 509] on span "Carregar mais produtos" at bounding box center [234, 508] width 85 height 7
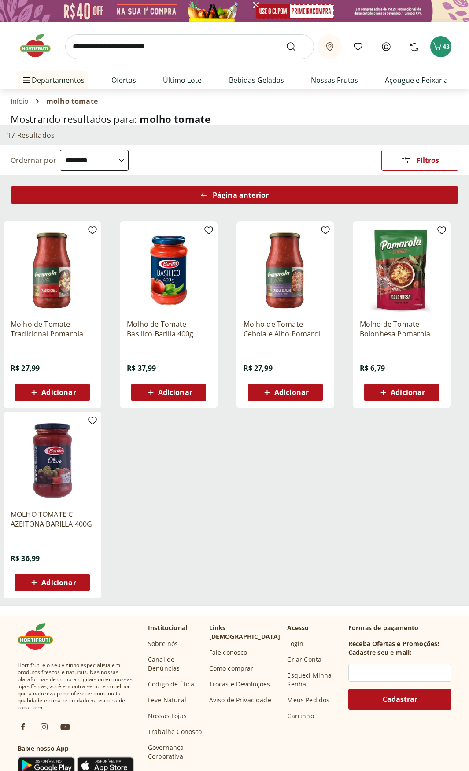
click at [251, 195] on span "Página anterior" at bounding box center [241, 195] width 56 height 7
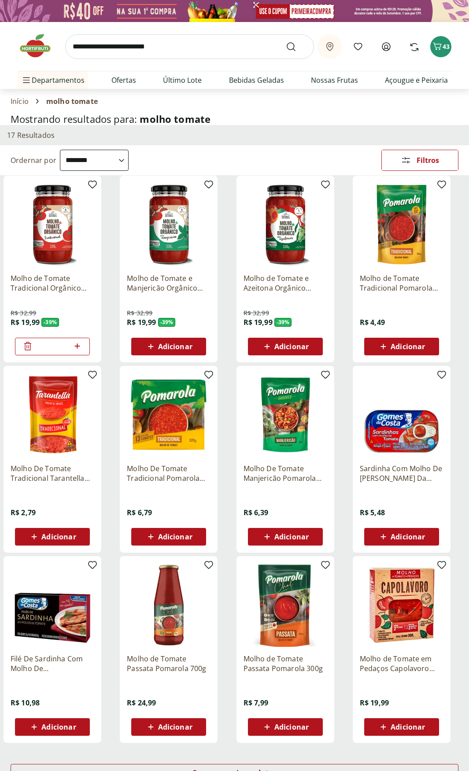
click at [59, 234] on img at bounding box center [53, 225] width 84 height 84
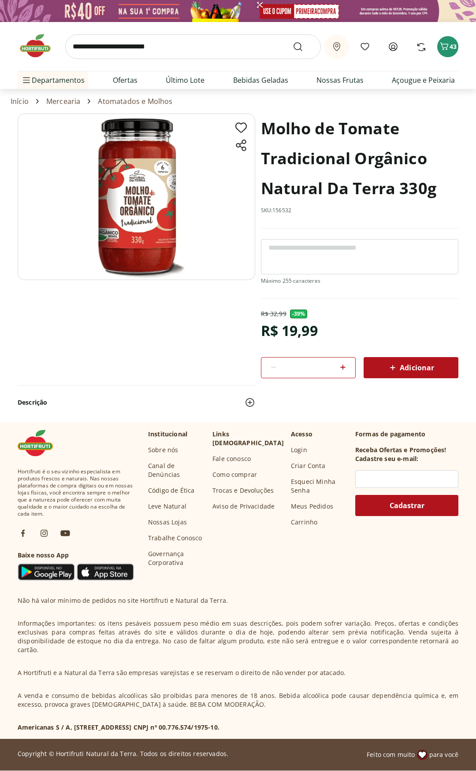
click at [342, 367] on icon at bounding box center [342, 367] width 11 height 11
type input "*"
click at [448, 48] on icon "Carrinho" at bounding box center [444, 46] width 11 height 11
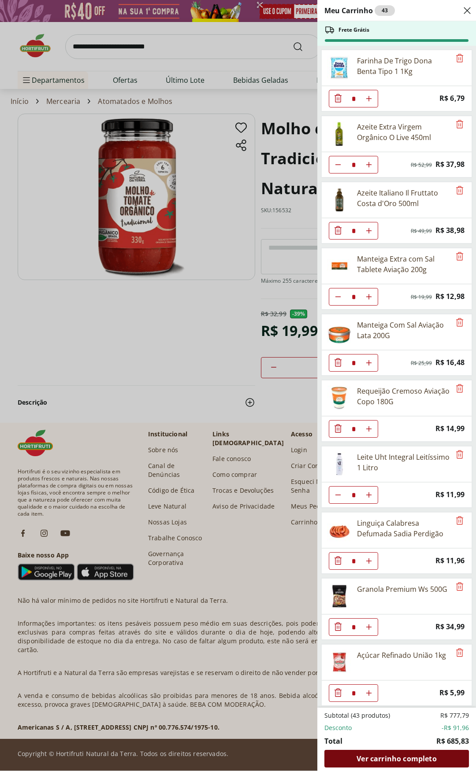
click at [405, 759] on span "Ver carrinho completo" at bounding box center [396, 758] width 80 height 7
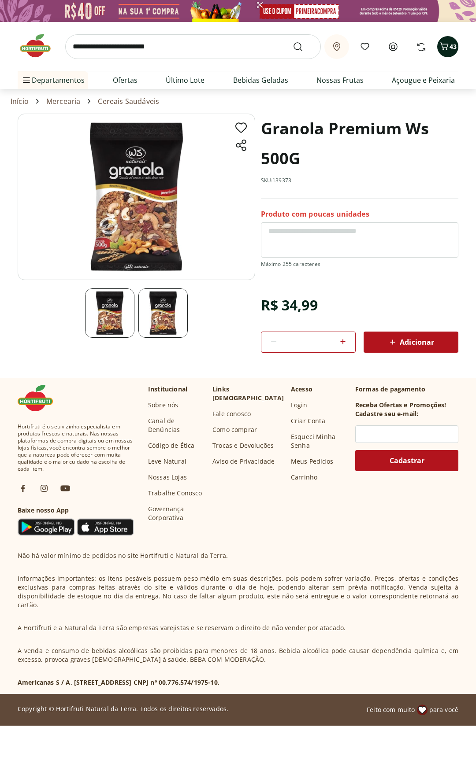
click at [448, 45] on icon "Carrinho" at bounding box center [444, 46] width 11 height 11
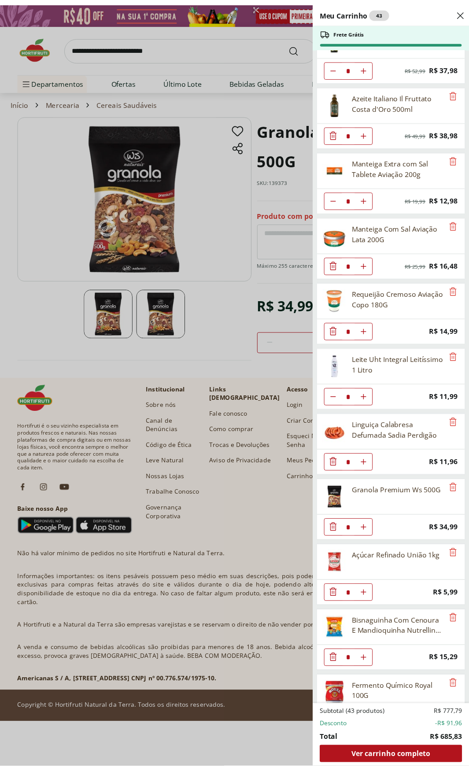
scroll to position [132, 0]
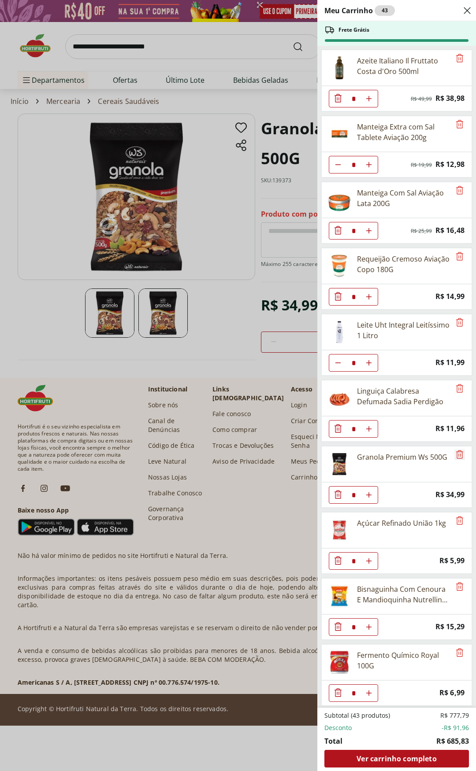
click at [454, 456] on icon "Remove" at bounding box center [459, 454] width 11 height 11
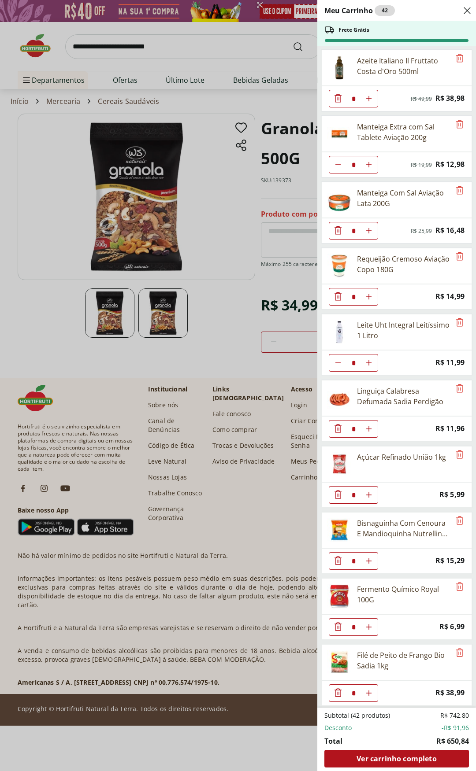
click at [217, 167] on div "Meu Carrinho 42 Frete Grátis Farinha De Trigo Dona Benta Tipo 1 1Kg * Price: R$…" at bounding box center [238, 385] width 476 height 771
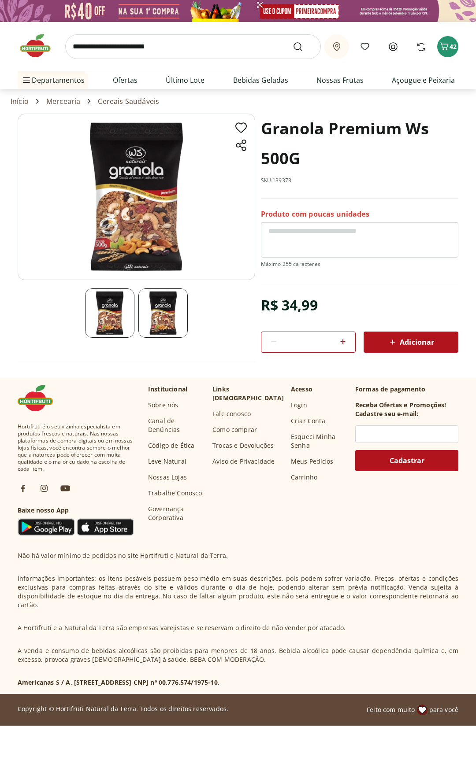
click at [167, 46] on input "search" at bounding box center [192, 46] width 255 height 25
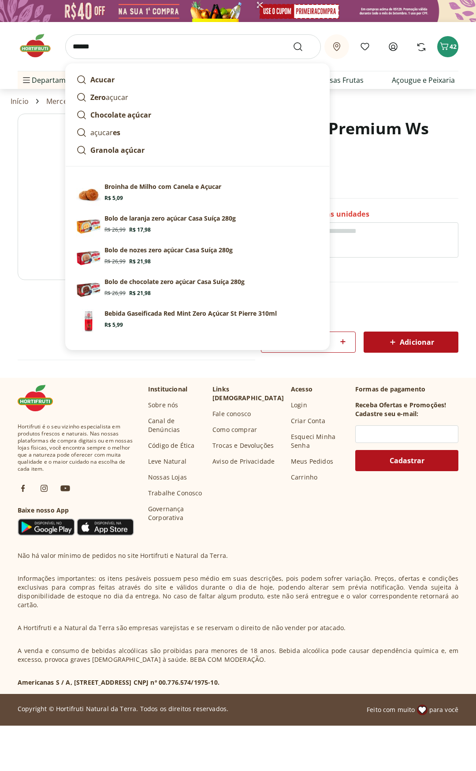
type input "******"
click at [293, 41] on button "Submit Search" at bounding box center [303, 46] width 21 height 11
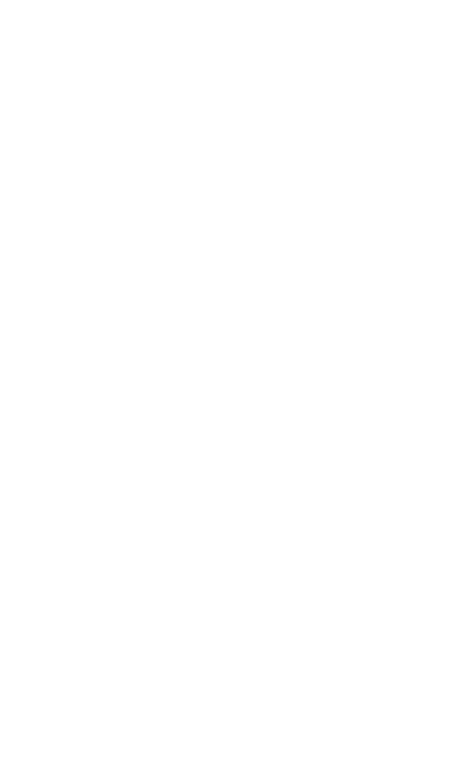
select select "**********"
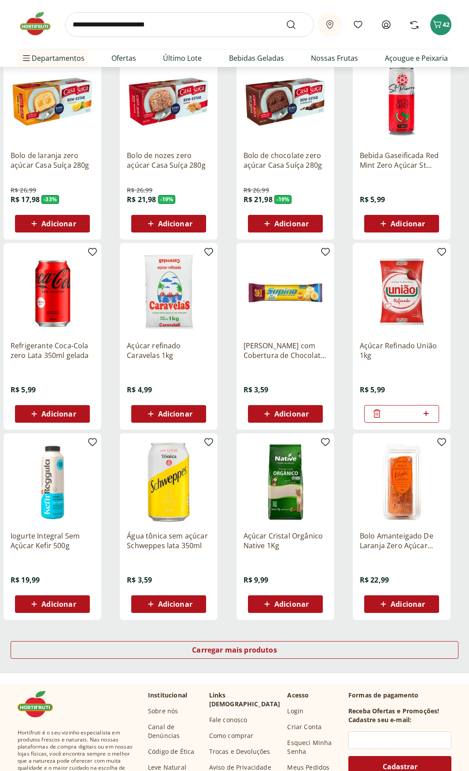
scroll to position [220, 0]
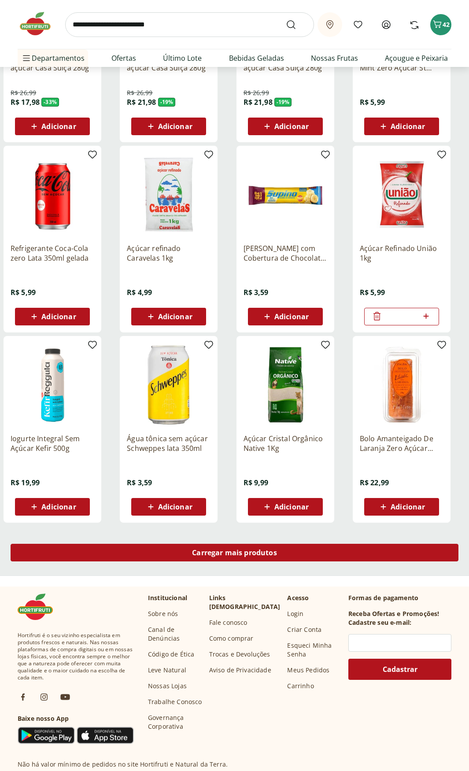
drag, startPoint x: 286, startPoint y: 553, endPoint x: 379, endPoint y: 517, distance: 99.6
click at [286, 553] on div "Carregar mais produtos" at bounding box center [235, 553] width 448 height 18
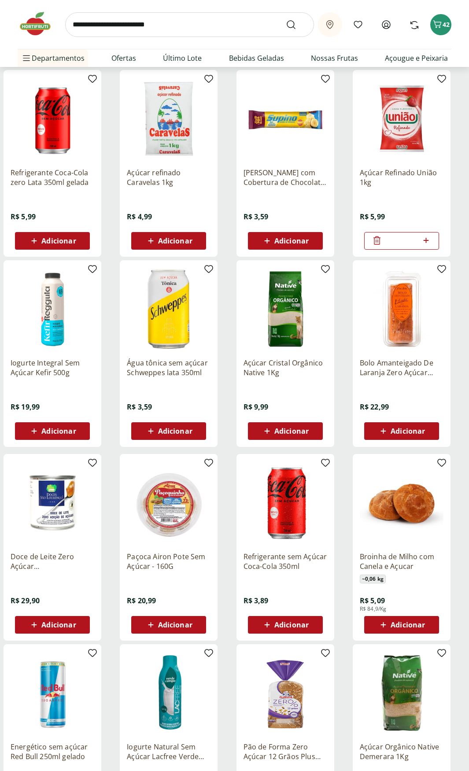
scroll to position [308, 0]
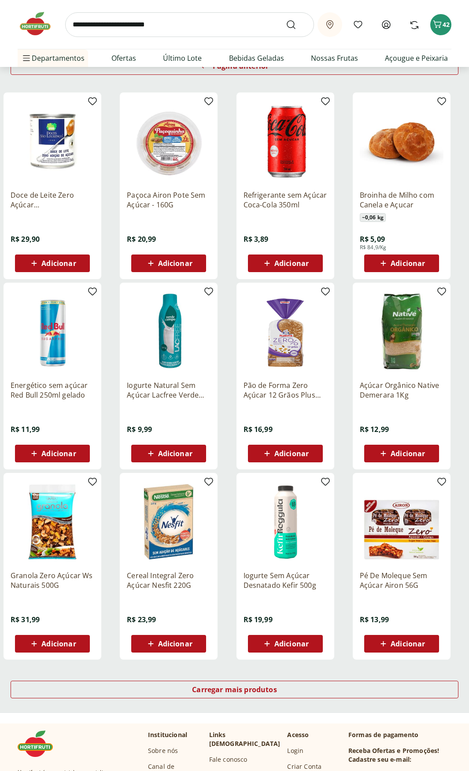
scroll to position [132, 0]
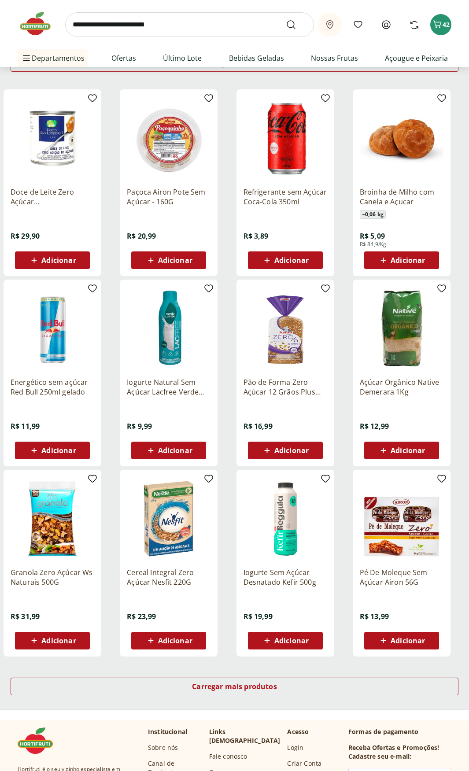
click at [414, 451] on span "Adicionar" at bounding box center [408, 450] width 34 height 7
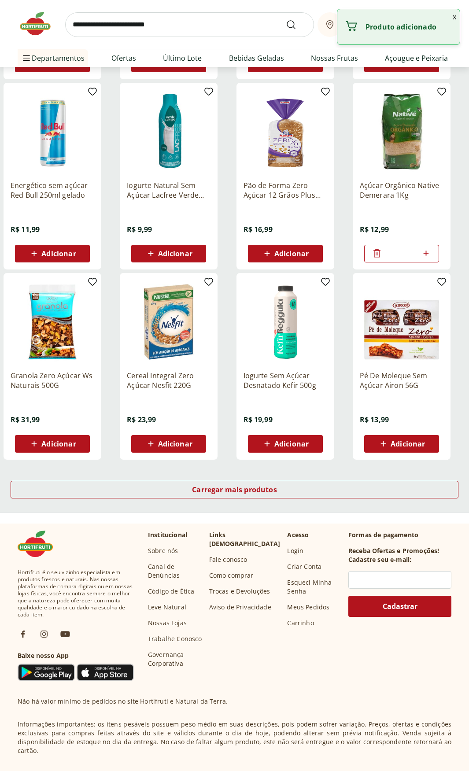
scroll to position [352, 0]
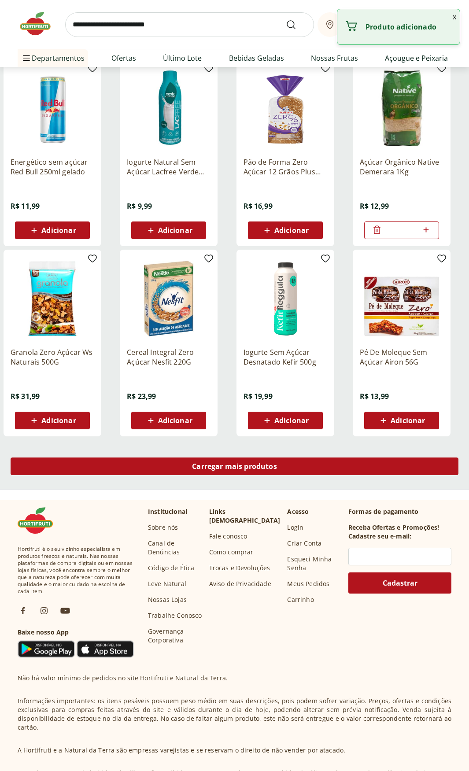
click at [292, 467] on div "Carregar mais produtos" at bounding box center [235, 467] width 448 height 18
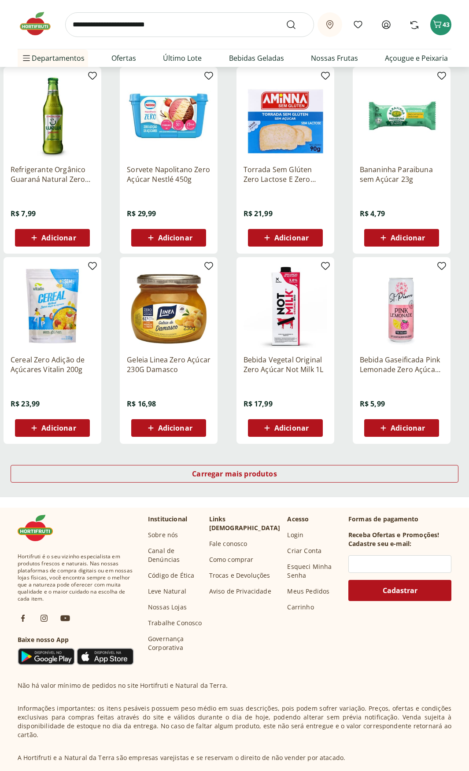
scroll to position [352, 0]
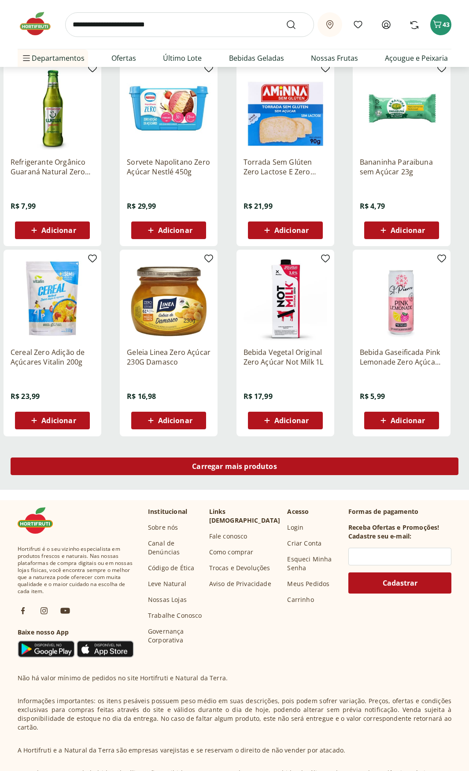
click at [266, 464] on span "Carregar mais produtos" at bounding box center [234, 466] width 85 height 7
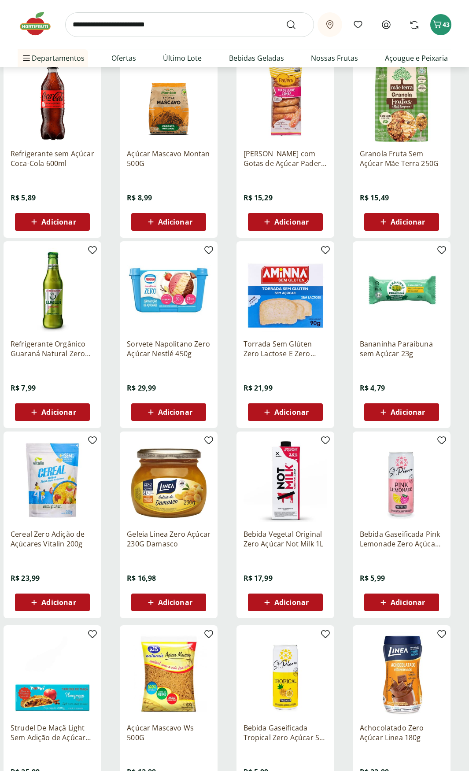
scroll to position [176, 0]
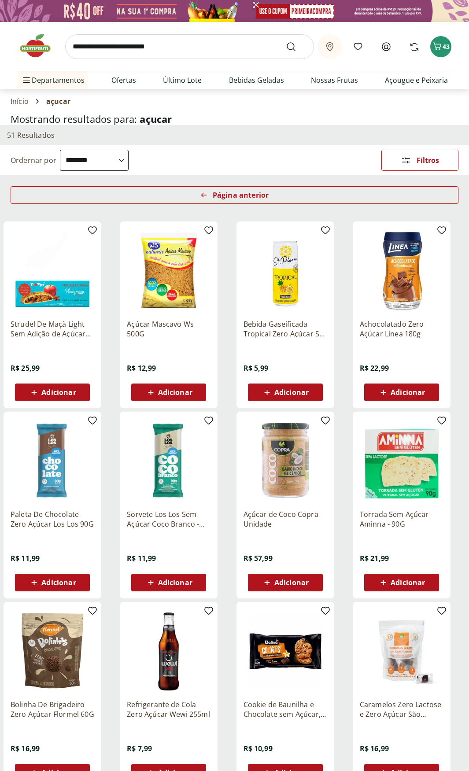
scroll to position [220, 0]
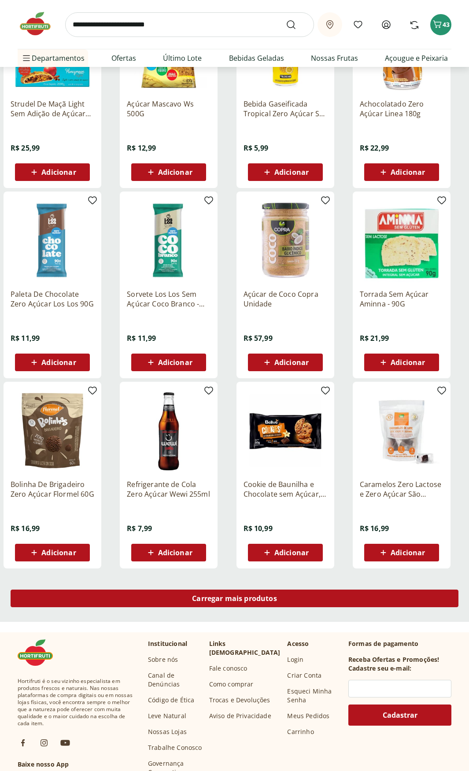
click at [255, 593] on div "Carregar mais produtos" at bounding box center [235, 599] width 448 height 18
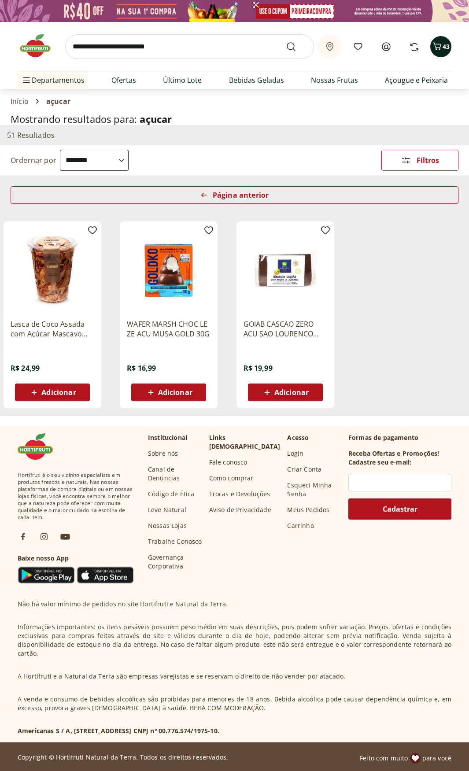
click at [441, 46] on icon "Carrinho" at bounding box center [437, 45] width 8 height 7
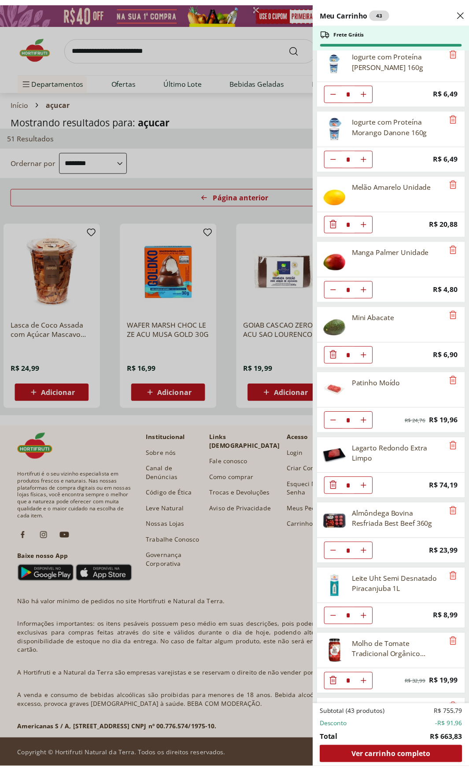
scroll to position [927, 0]
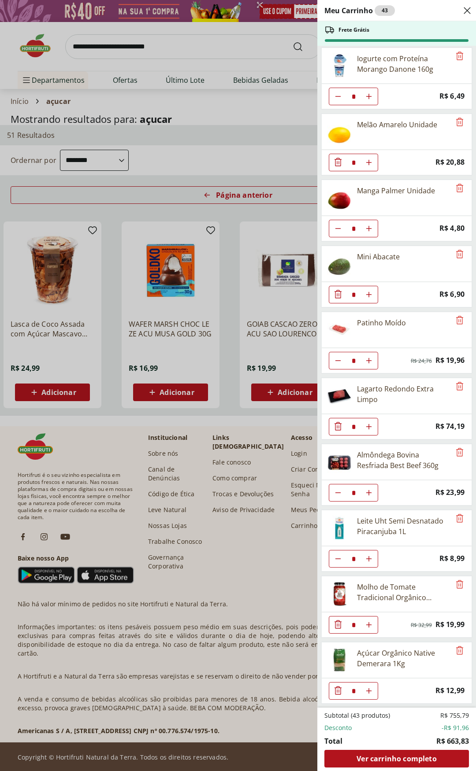
click at [180, 128] on div "Meu Carrinho 43 Frete Grátis Farinha De Trigo Dona Benta Tipo 1 1Kg * Price: R$…" at bounding box center [238, 385] width 476 height 771
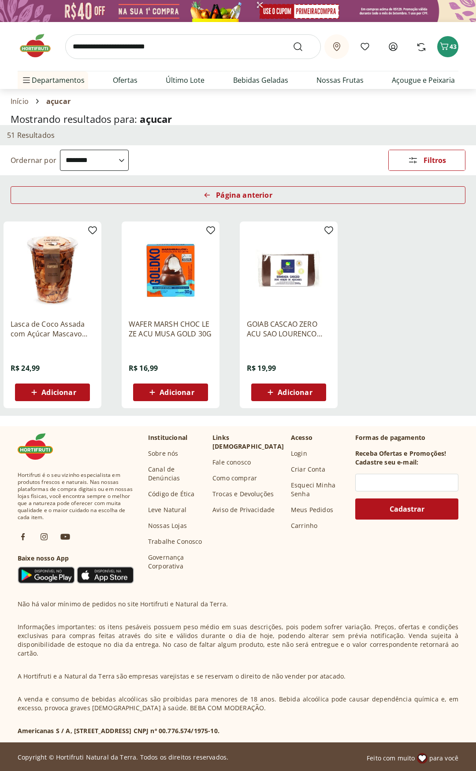
click at [183, 41] on input "search" at bounding box center [192, 46] width 255 height 25
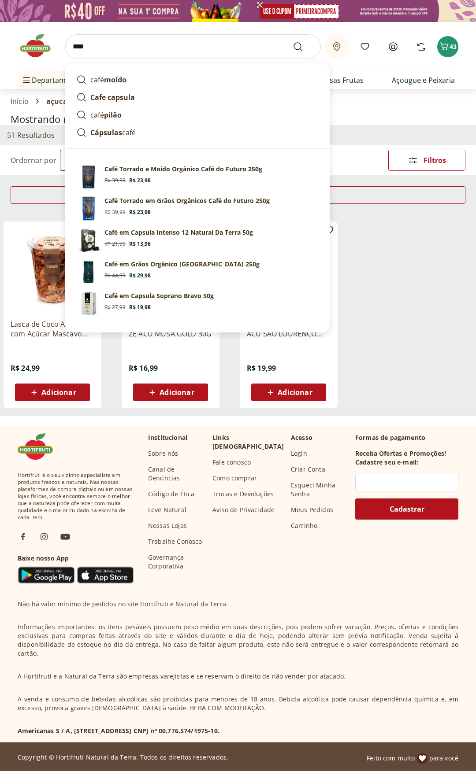
type input "****"
click at [293, 41] on button "Submit Search" at bounding box center [303, 46] width 21 height 11
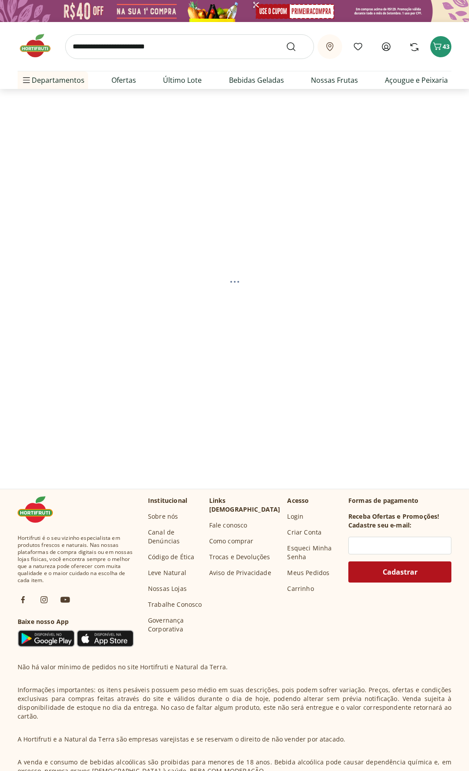
select select "**********"
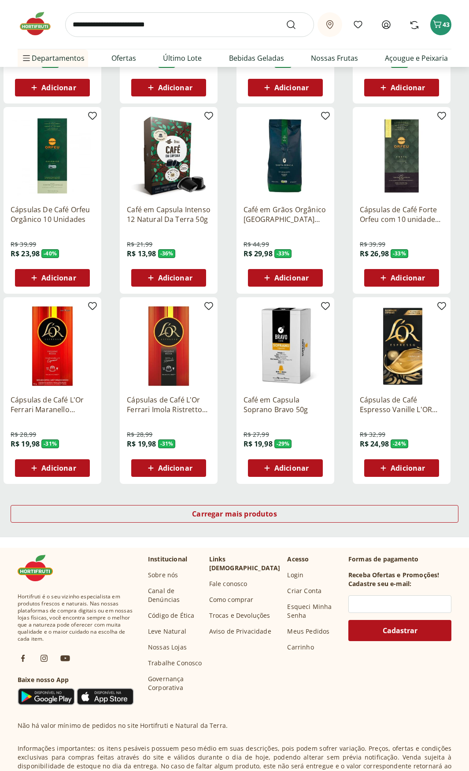
scroll to position [264, 0]
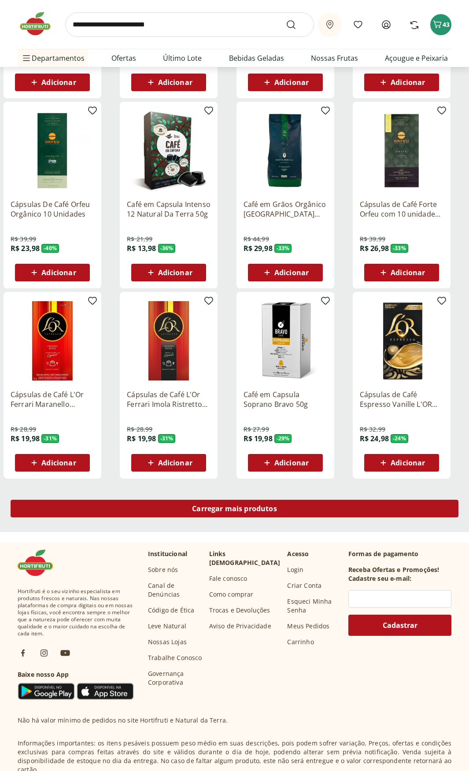
click at [241, 511] on span "Carregar mais produtos" at bounding box center [234, 508] width 85 height 7
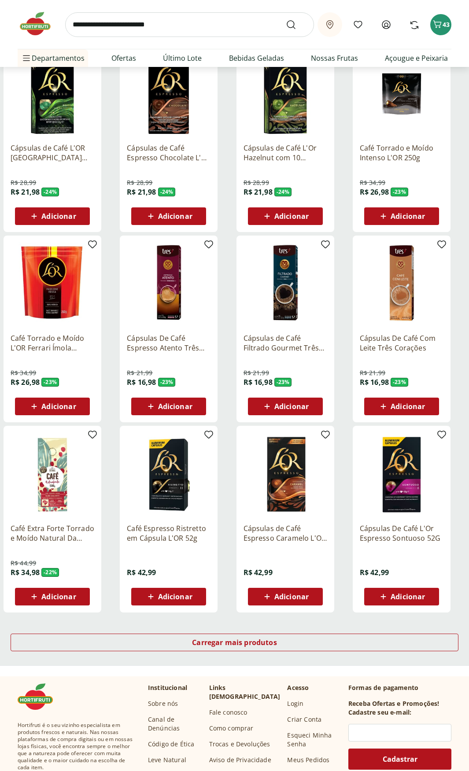
scroll to position [220, 0]
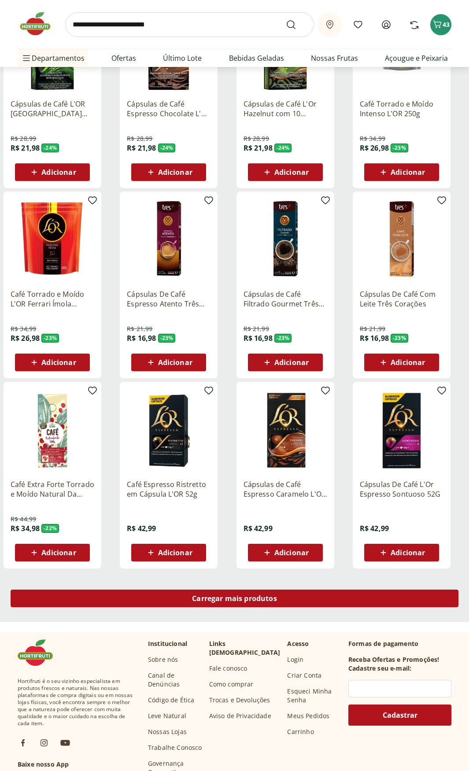
click at [252, 600] on span "Carregar mais produtos" at bounding box center [234, 598] width 85 height 7
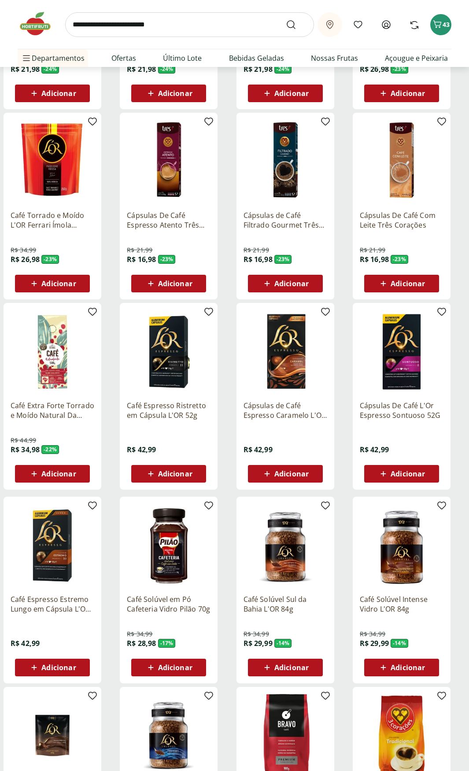
scroll to position [352, 0]
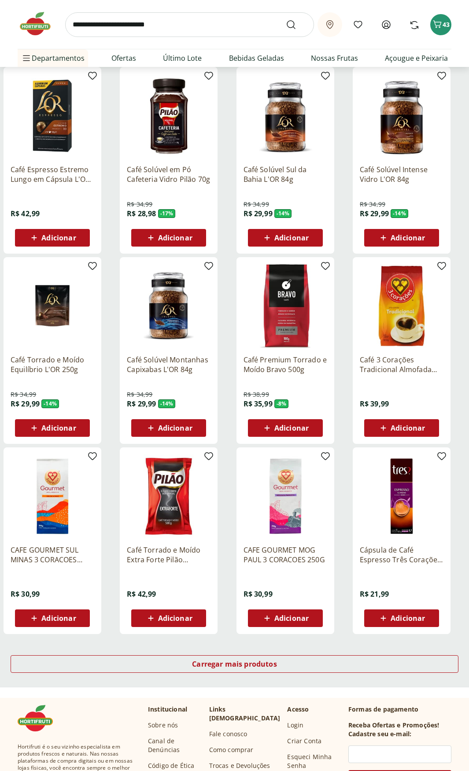
scroll to position [176, 0]
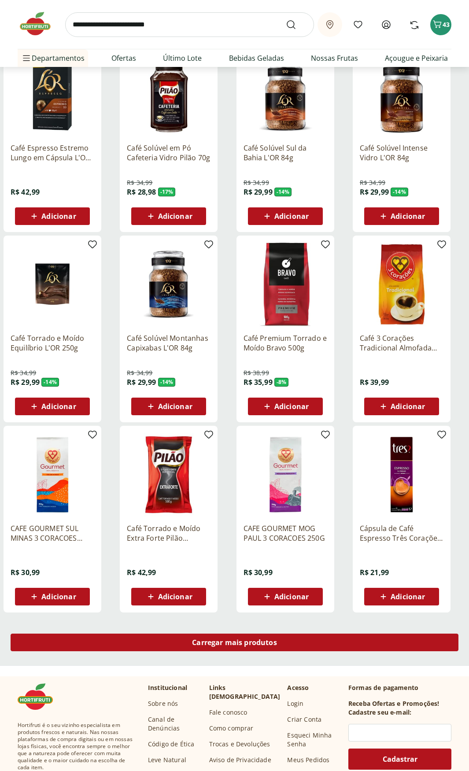
click at [266, 637] on div "Carregar mais produtos" at bounding box center [235, 643] width 448 height 18
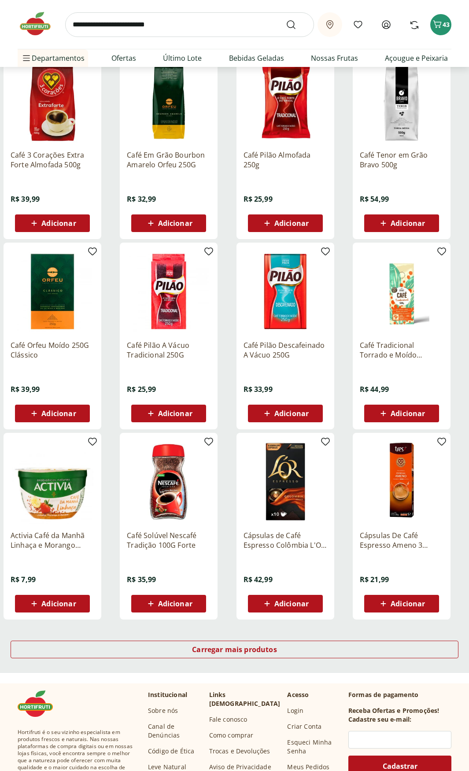
scroll to position [176, 0]
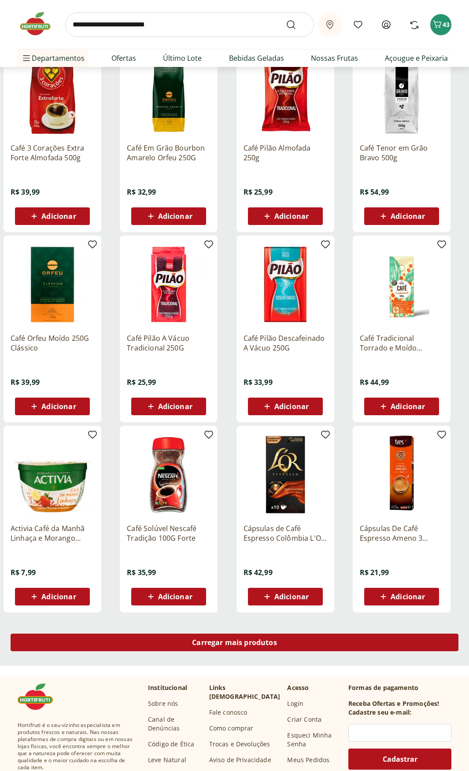
click at [298, 646] on div "Carregar mais produtos" at bounding box center [235, 643] width 448 height 18
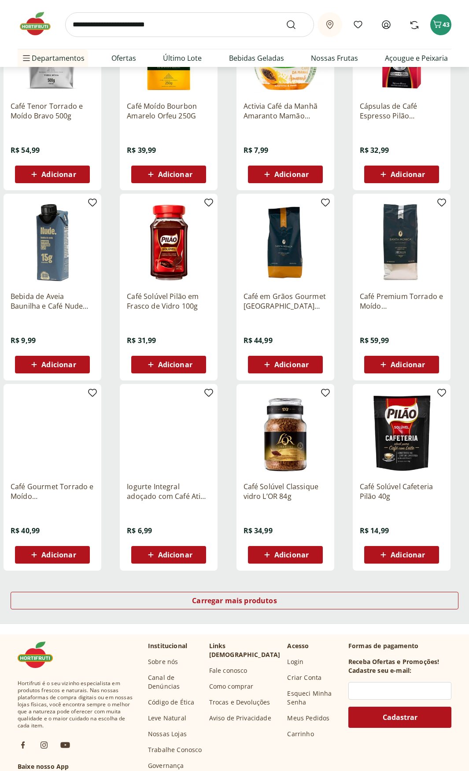
scroll to position [220, 0]
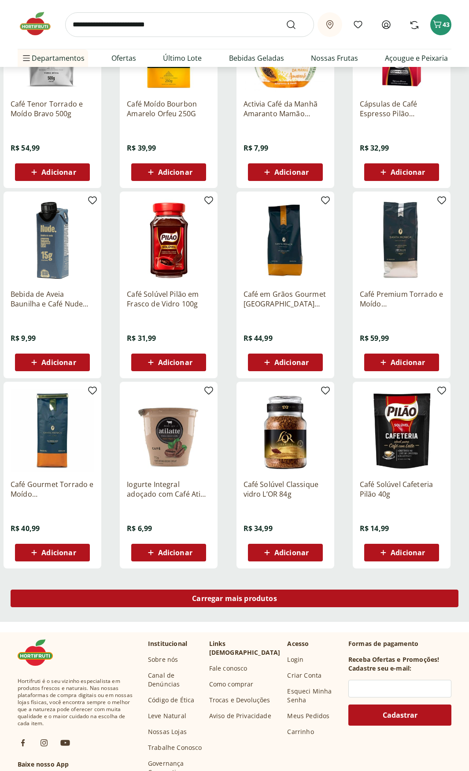
click at [314, 603] on div "Carregar mais produtos" at bounding box center [235, 599] width 448 height 18
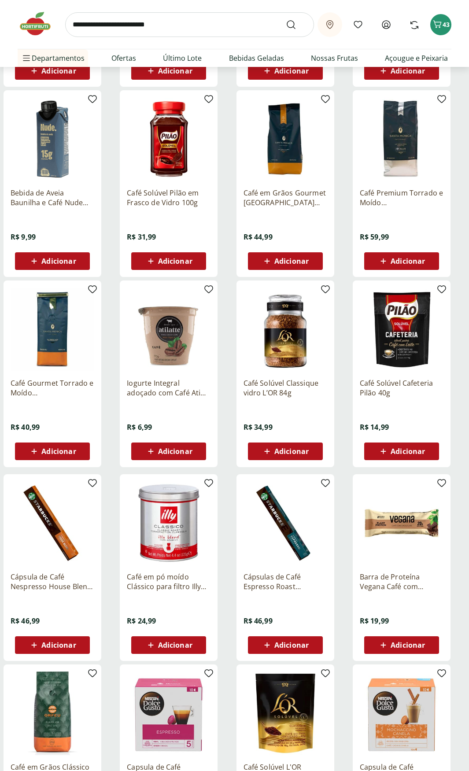
scroll to position [352, 0]
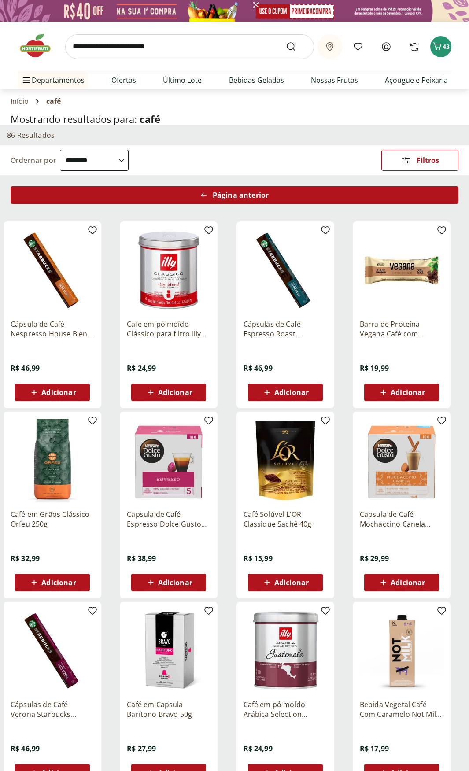
click at [264, 193] on span "Página anterior" at bounding box center [241, 195] width 56 height 7
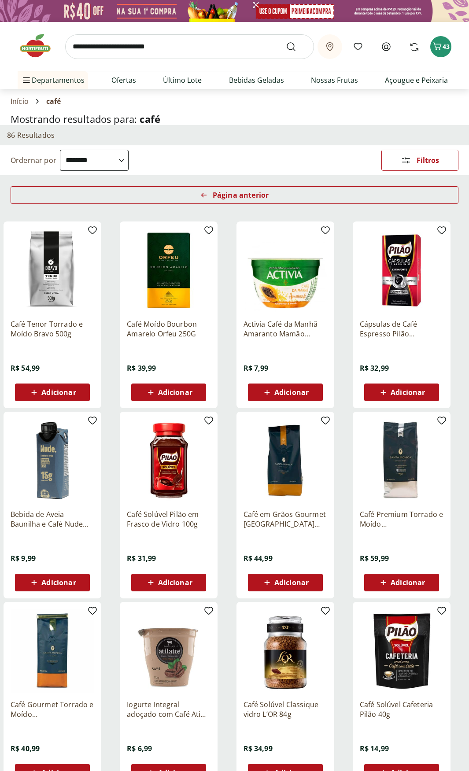
click at [159, 46] on input "search" at bounding box center [189, 46] width 249 height 25
type input "*********"
click at [286, 41] on button "Submit Search" at bounding box center [296, 46] width 21 height 11
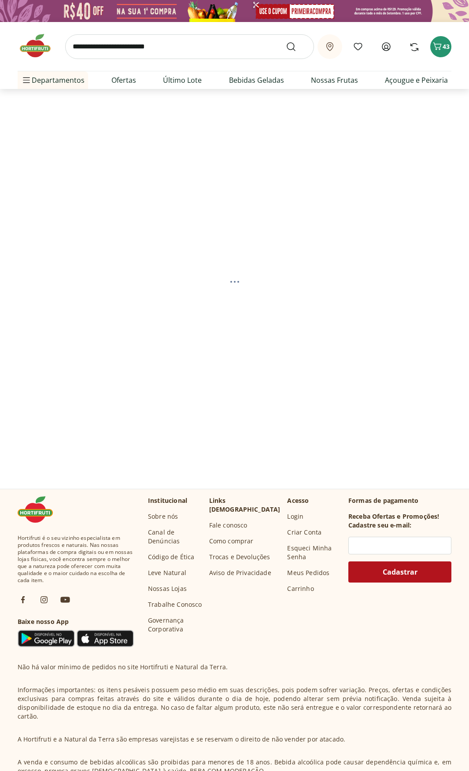
select select "**********"
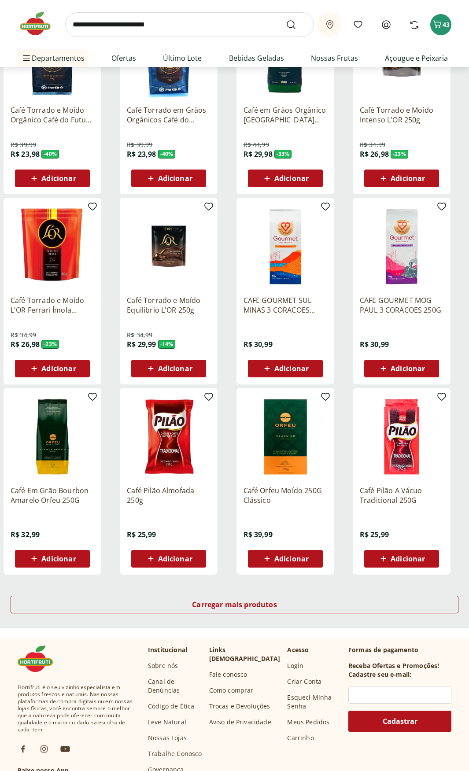
scroll to position [220, 0]
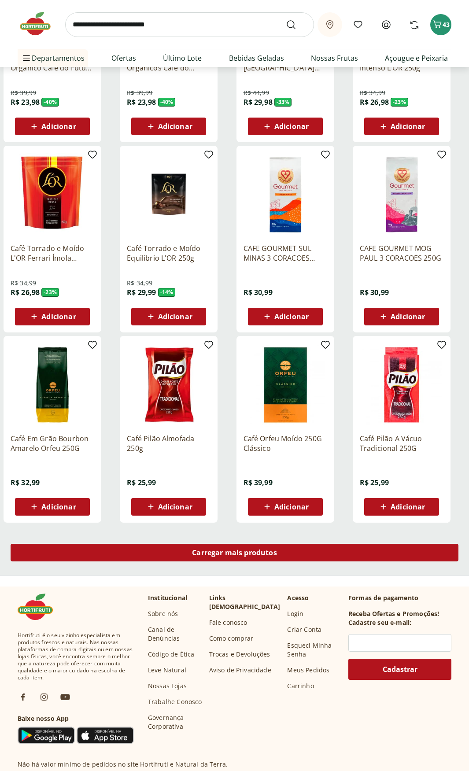
click at [288, 547] on div "Carregar mais produtos" at bounding box center [235, 553] width 448 height 18
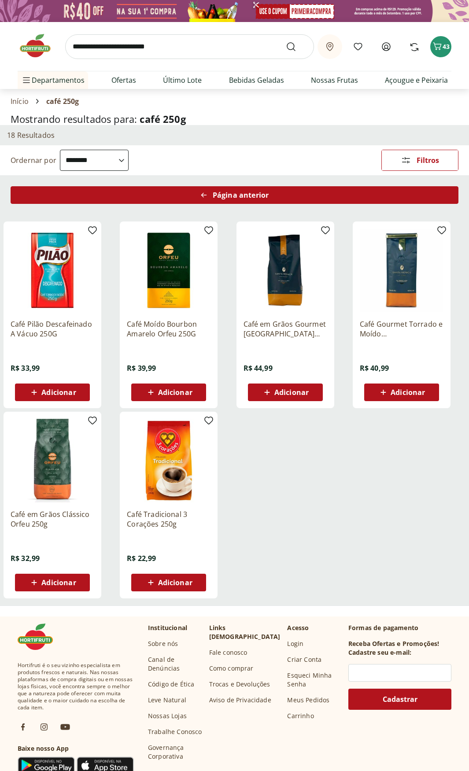
click at [253, 192] on span "Página anterior" at bounding box center [241, 195] width 56 height 7
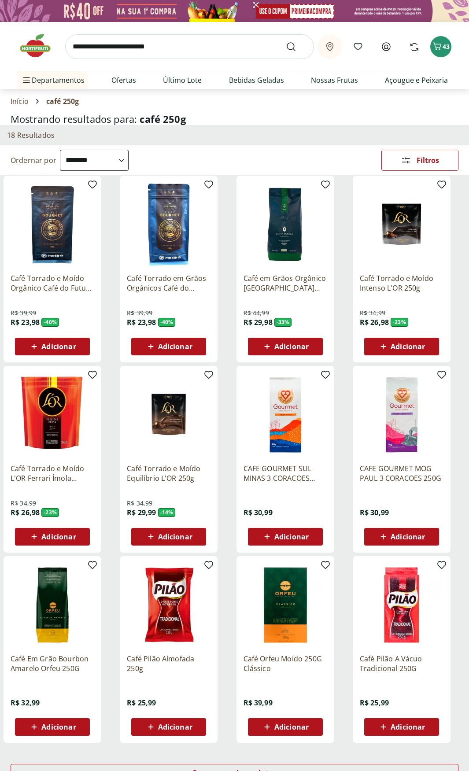
click at [304, 538] on span "Adicionar" at bounding box center [291, 536] width 34 height 7
select select "**********"
